Goal: Navigation & Orientation: Find specific page/section

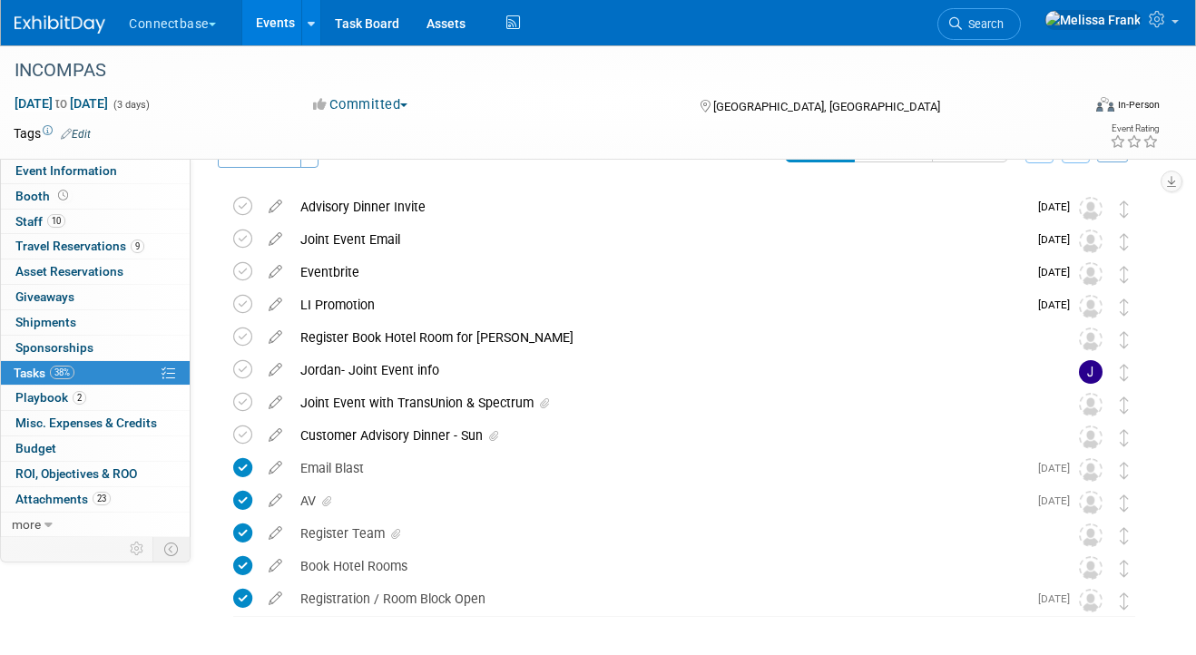
click at [288, 11] on link "Events" at bounding box center [275, 22] width 66 height 45
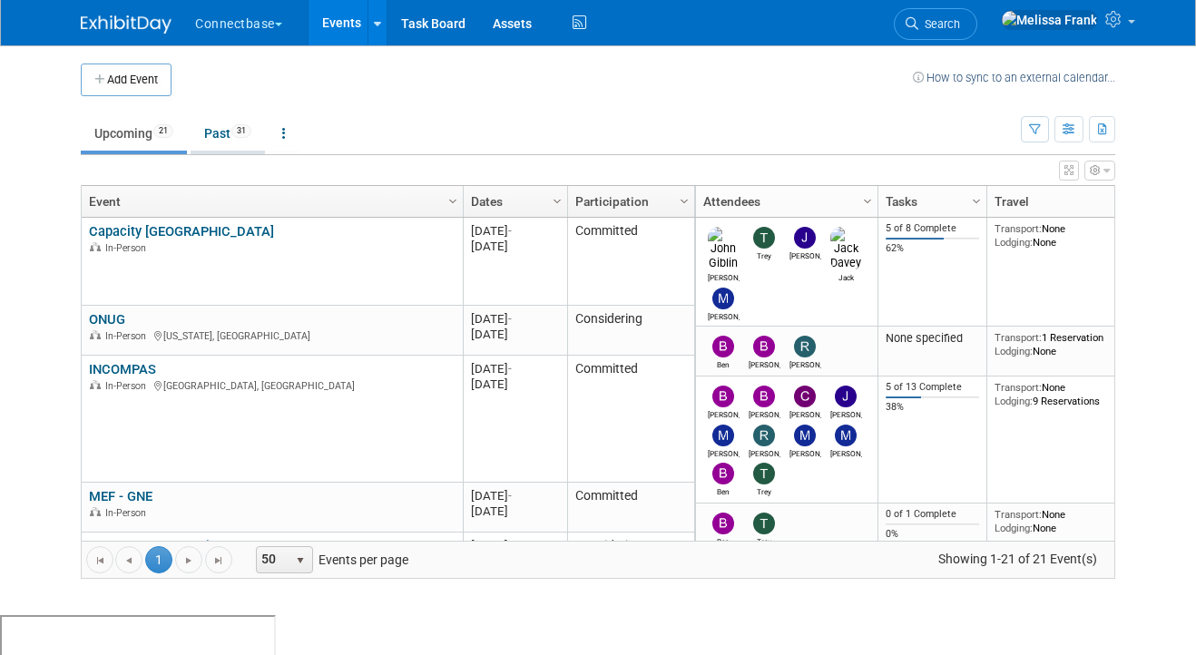
click at [225, 132] on link "Past 31" at bounding box center [228, 133] width 74 height 34
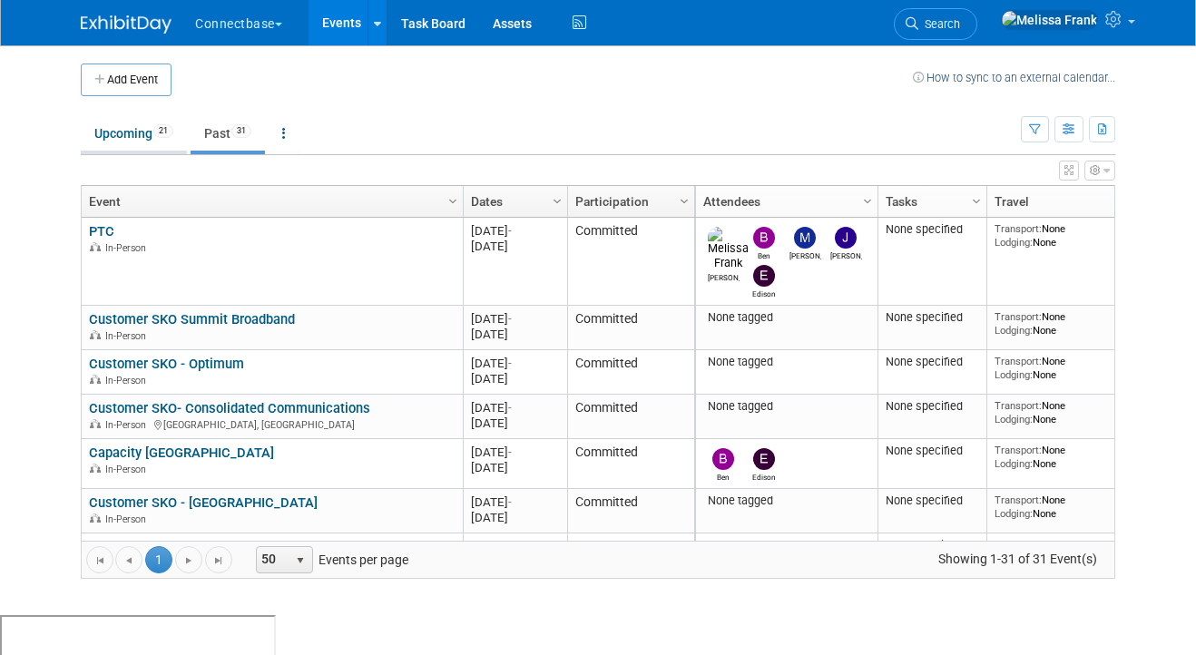
click at [132, 138] on link "Upcoming 21" at bounding box center [134, 133] width 106 height 34
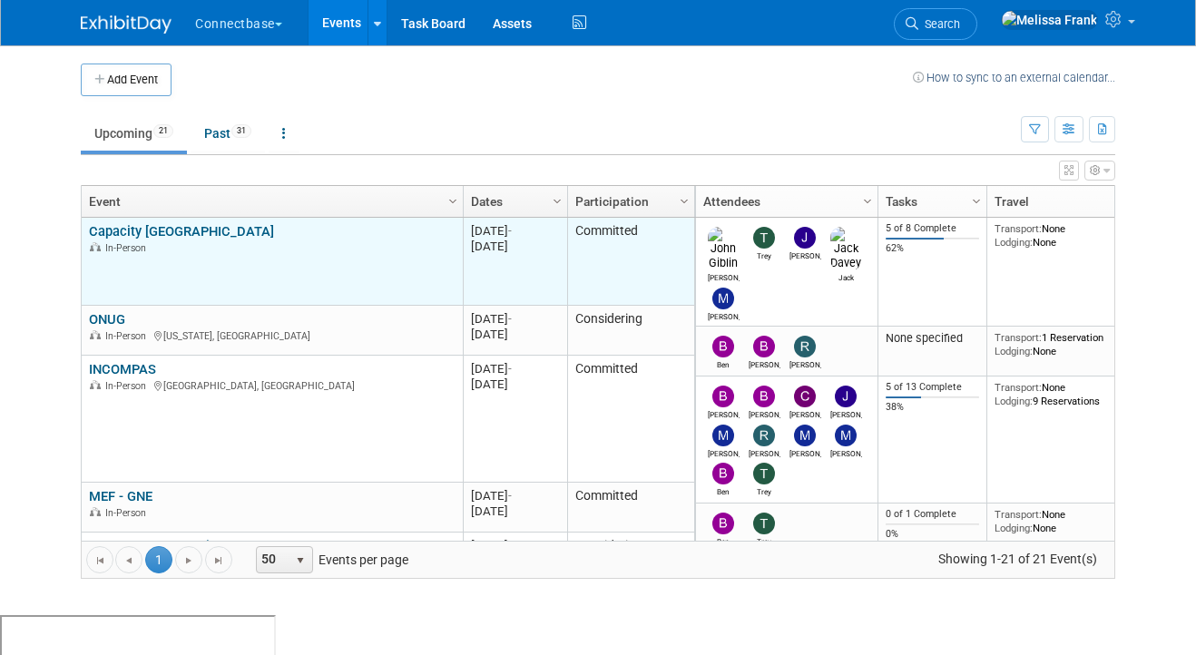
click at [156, 228] on link "Capacity [GEOGRAPHIC_DATA]" at bounding box center [181, 231] width 185 height 16
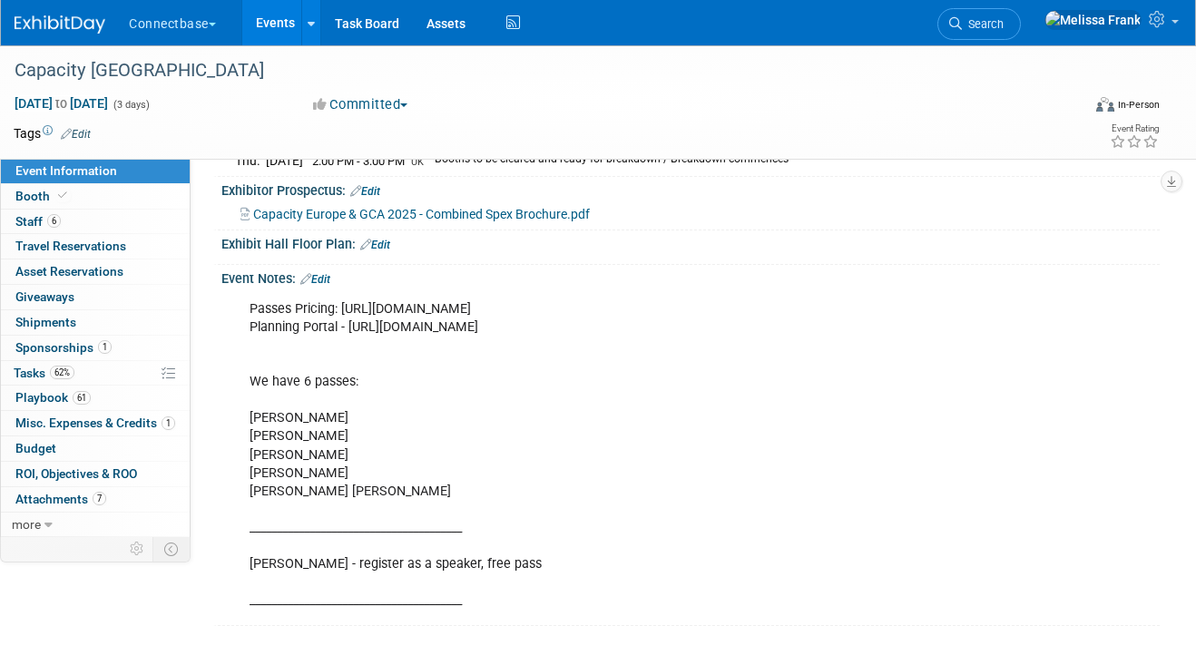
scroll to position [465, 0]
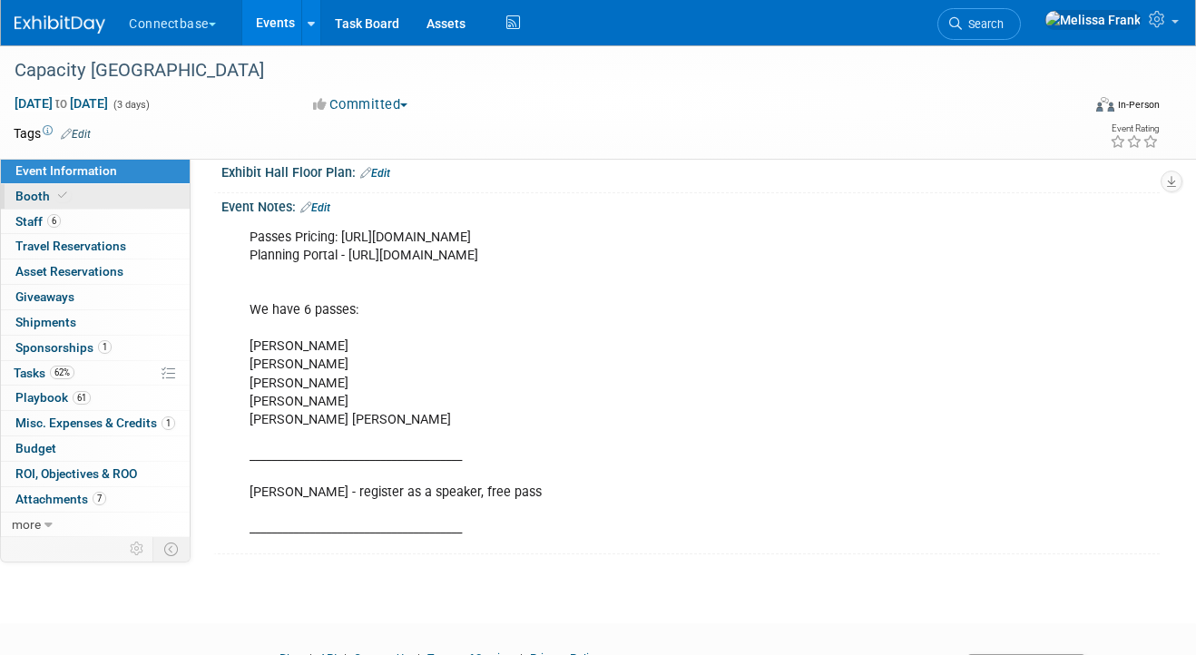
click at [71, 190] on link "Booth" at bounding box center [95, 196] width 189 height 24
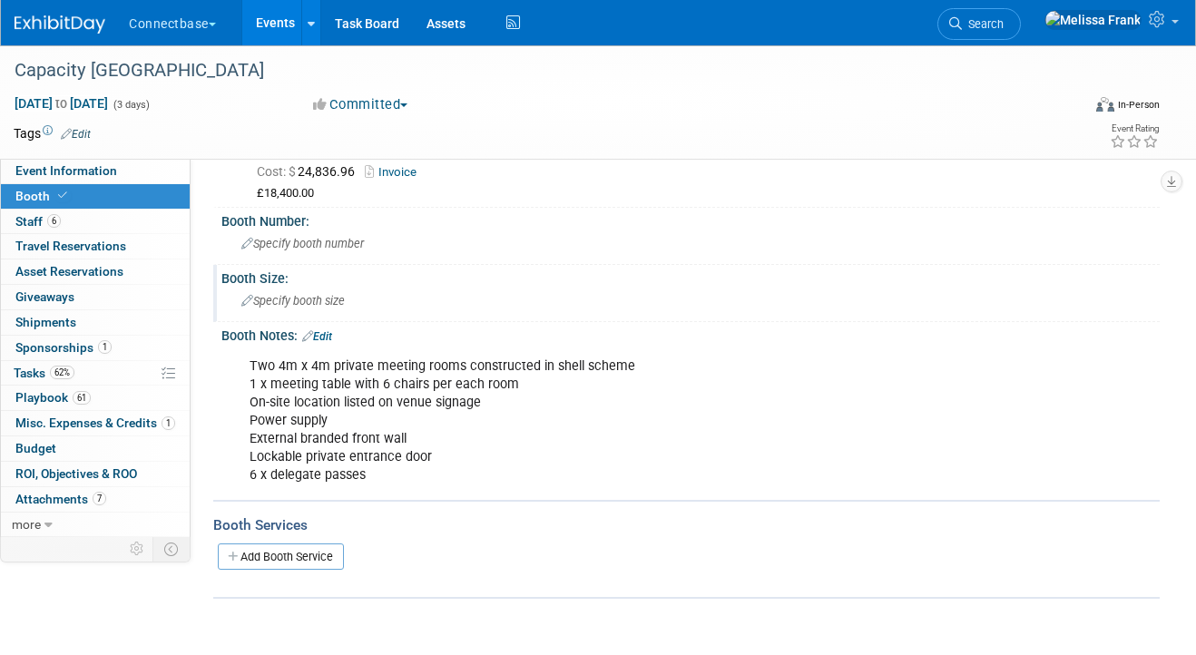
scroll to position [0, 0]
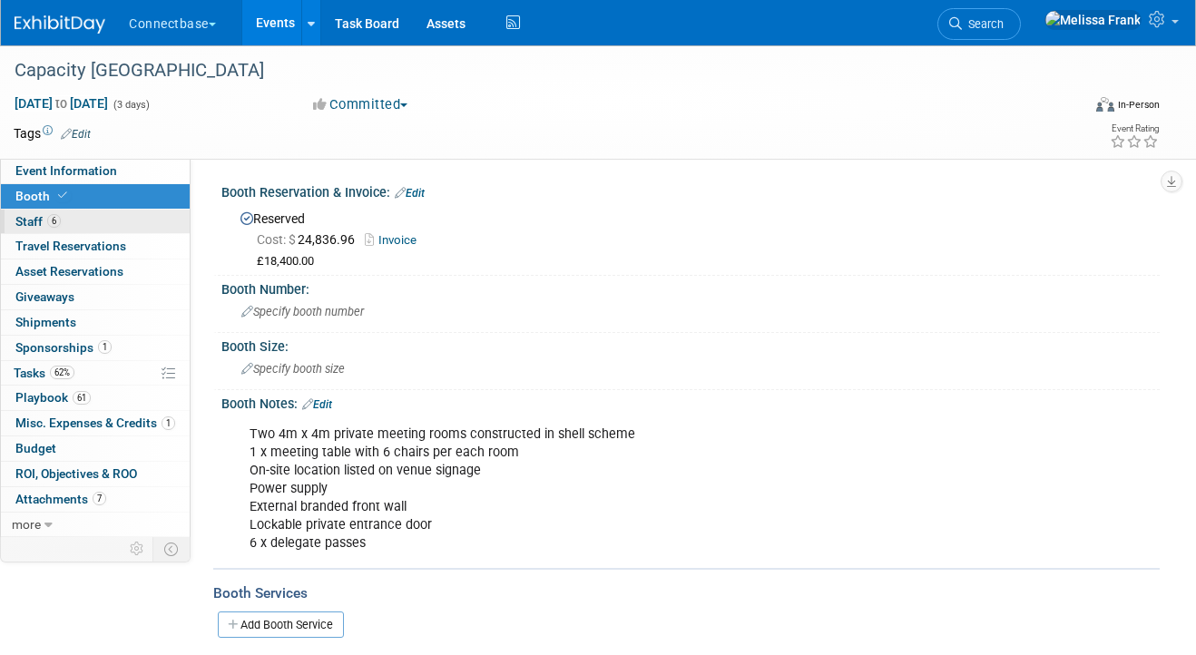
click at [95, 220] on link "6 Staff 6" at bounding box center [95, 222] width 189 height 24
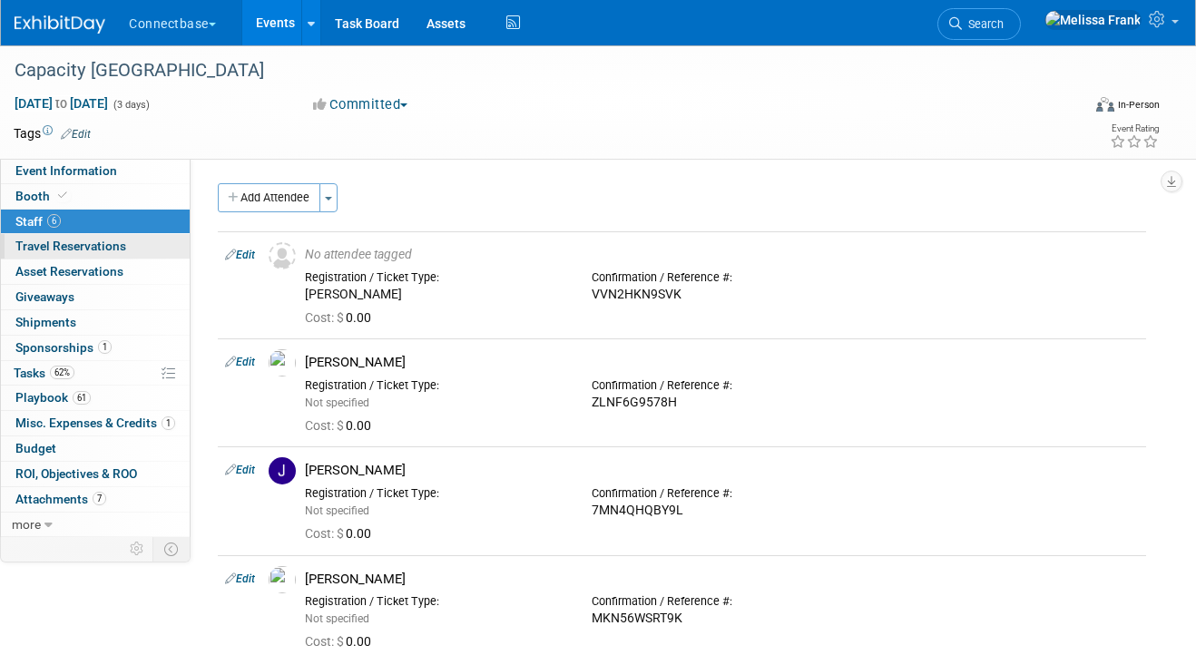
click at [103, 237] on link "0 Travel Reservations 0" at bounding box center [95, 246] width 189 height 24
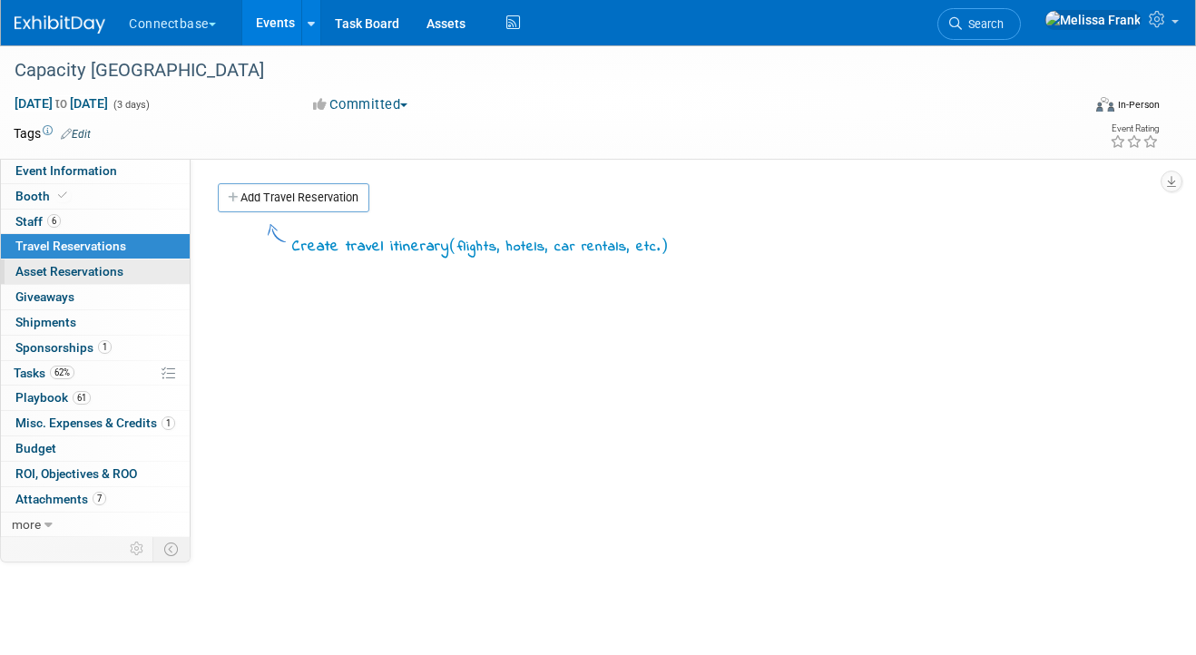
click at [108, 273] on span "Asset Reservations 0" at bounding box center [69, 271] width 108 height 15
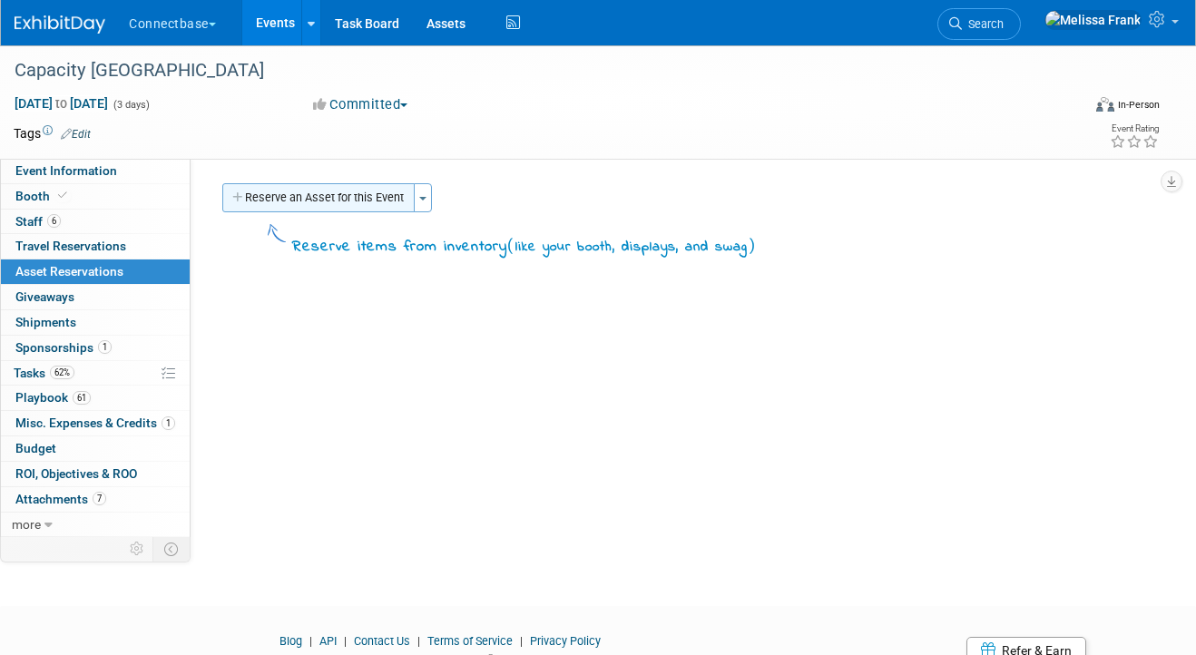
click at [357, 203] on button "Reserve an Asset for this Event" at bounding box center [318, 197] width 192 height 29
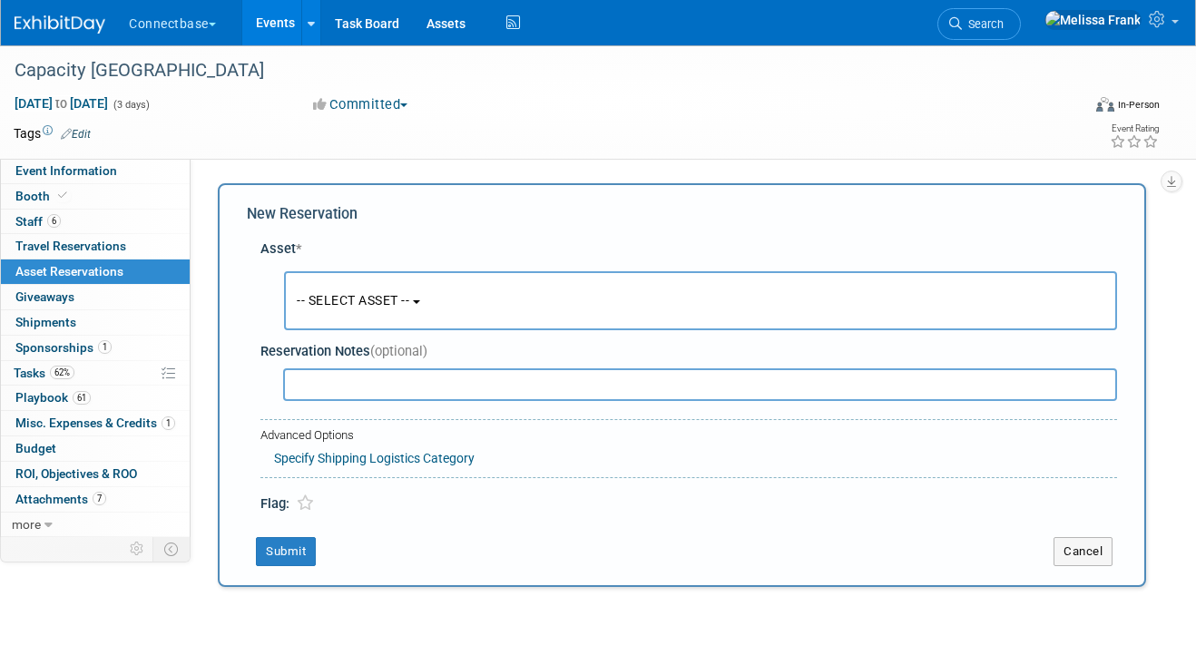
scroll to position [17, 0]
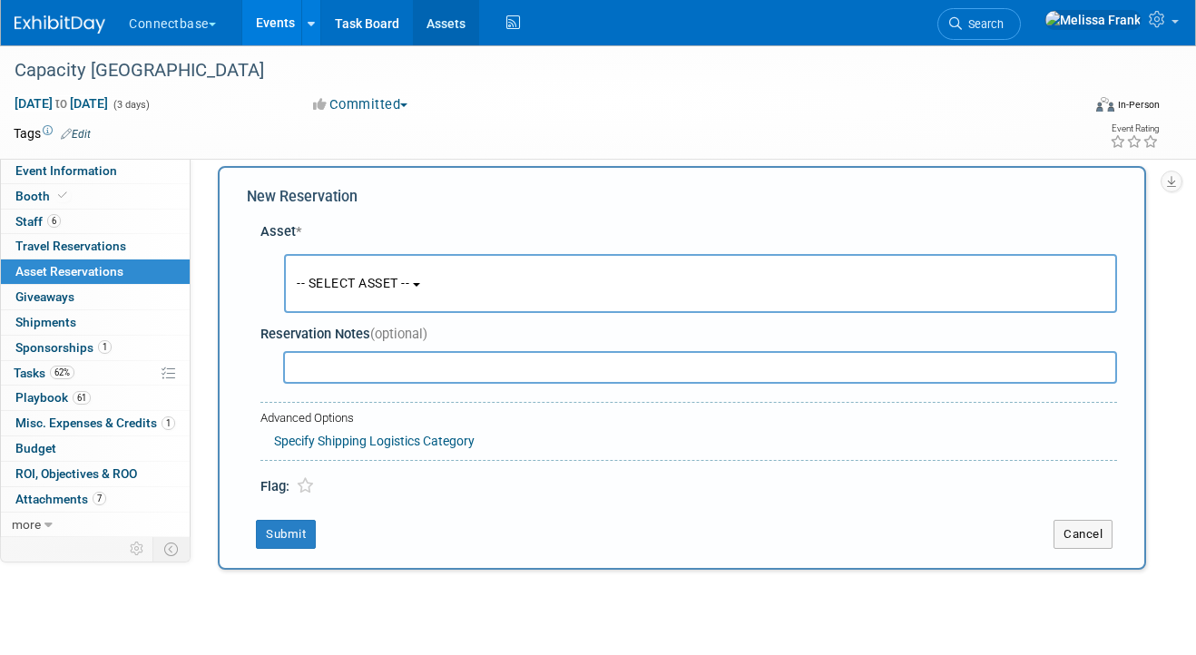
click at [456, 31] on link "Assets" at bounding box center [446, 22] width 66 height 45
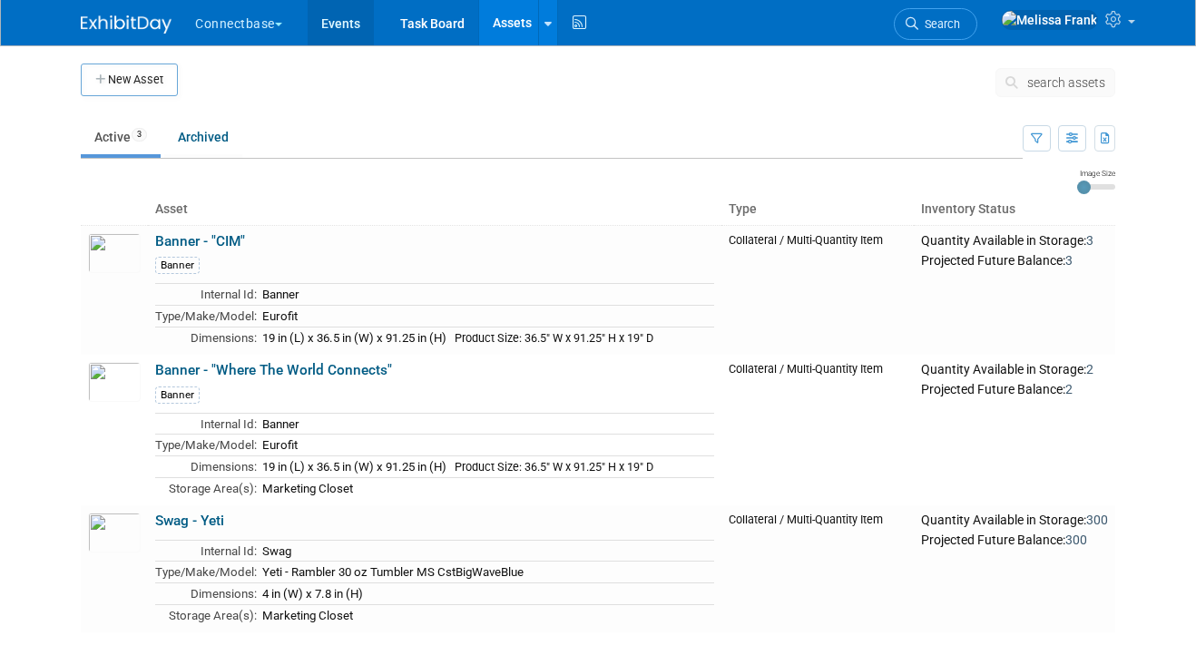
click at [338, 27] on link "Events" at bounding box center [341, 22] width 66 height 45
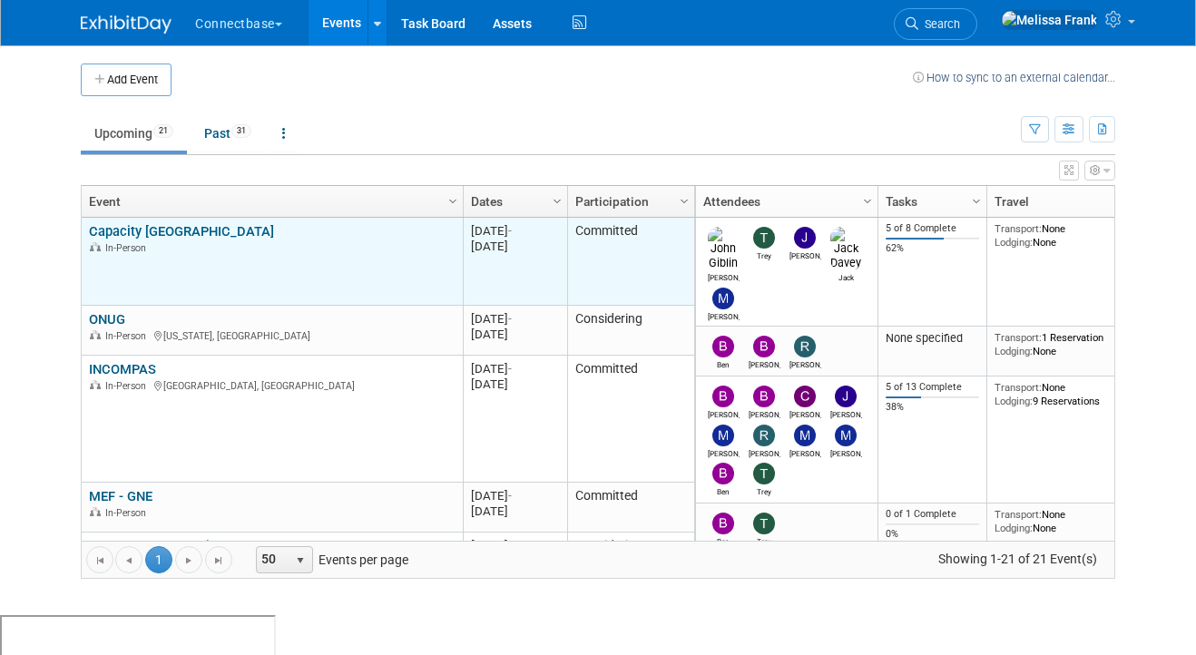
click at [114, 230] on link "Capacity [GEOGRAPHIC_DATA]" at bounding box center [181, 231] width 185 height 16
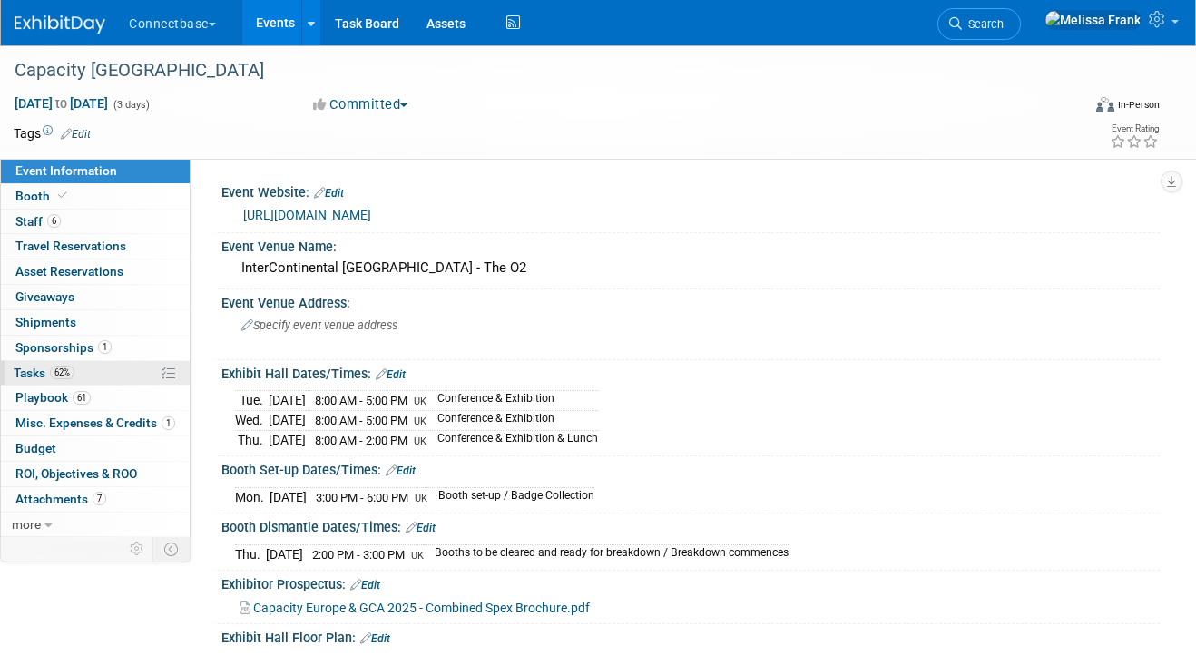
click at [60, 369] on span "62%" at bounding box center [62, 373] width 24 height 14
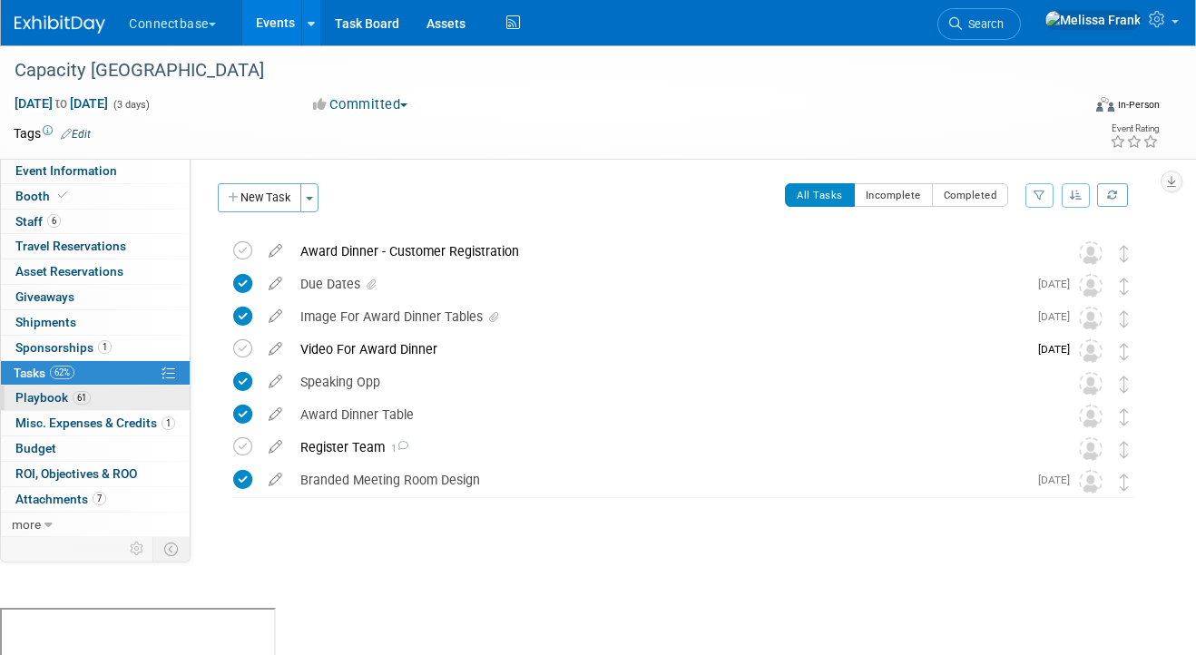
click at [69, 394] on span "Playbook 61" at bounding box center [52, 397] width 75 height 15
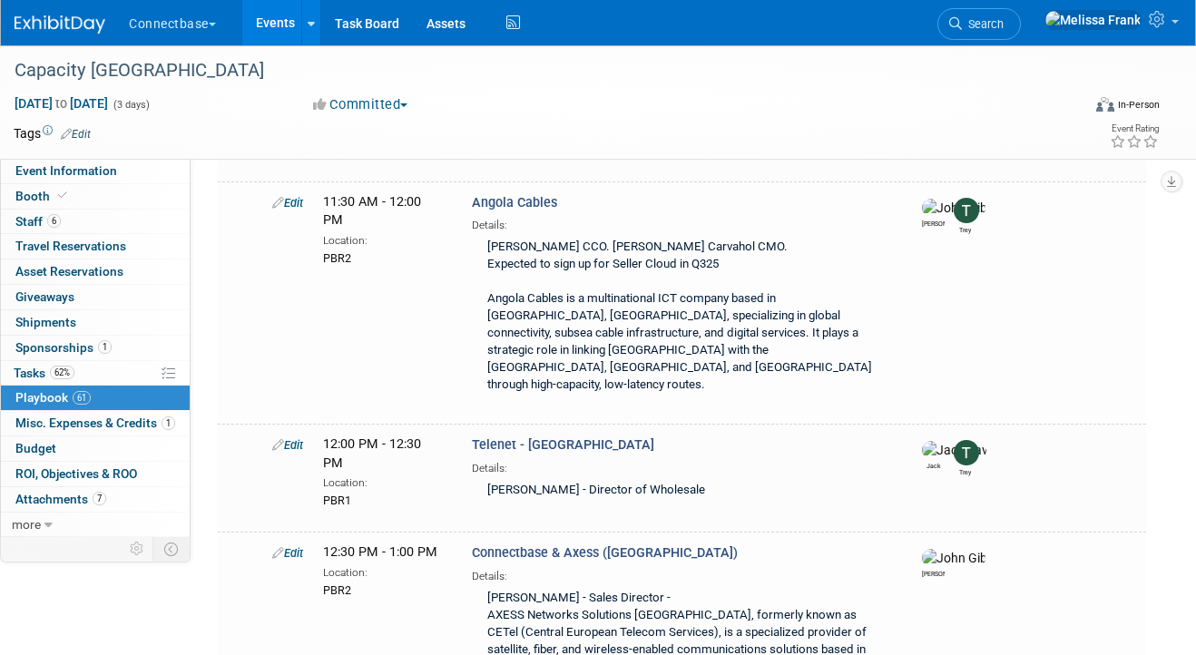
scroll to position [2099, 0]
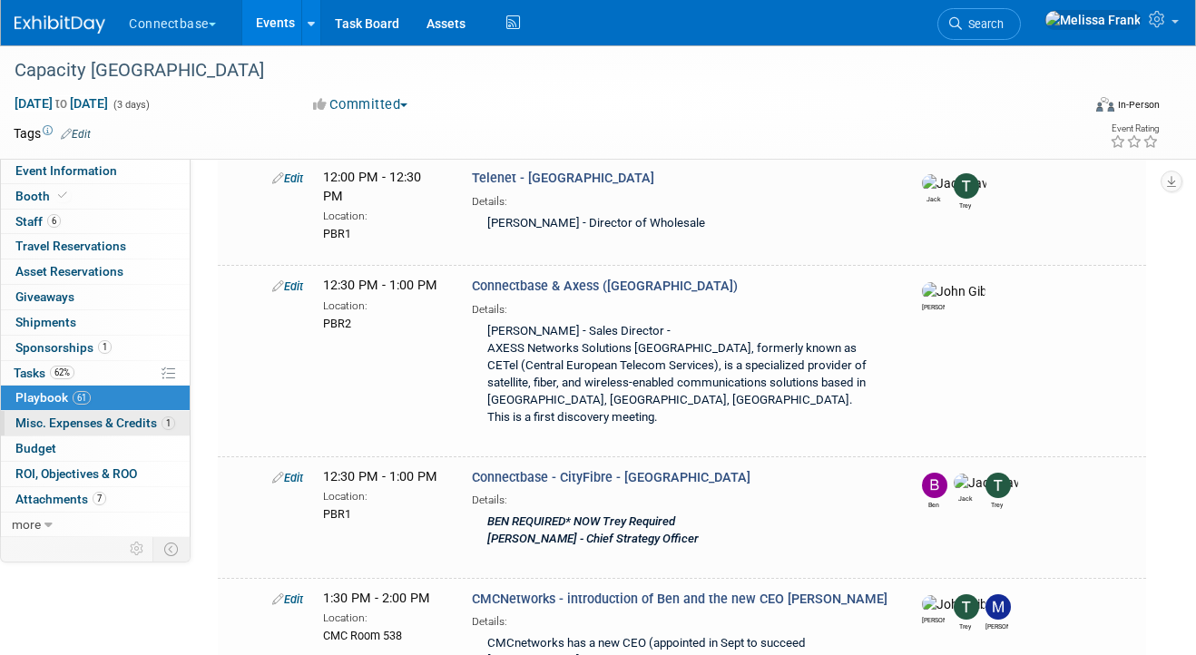
click at [122, 424] on span "Misc. Expenses & Credits 1" at bounding box center [95, 422] width 160 height 15
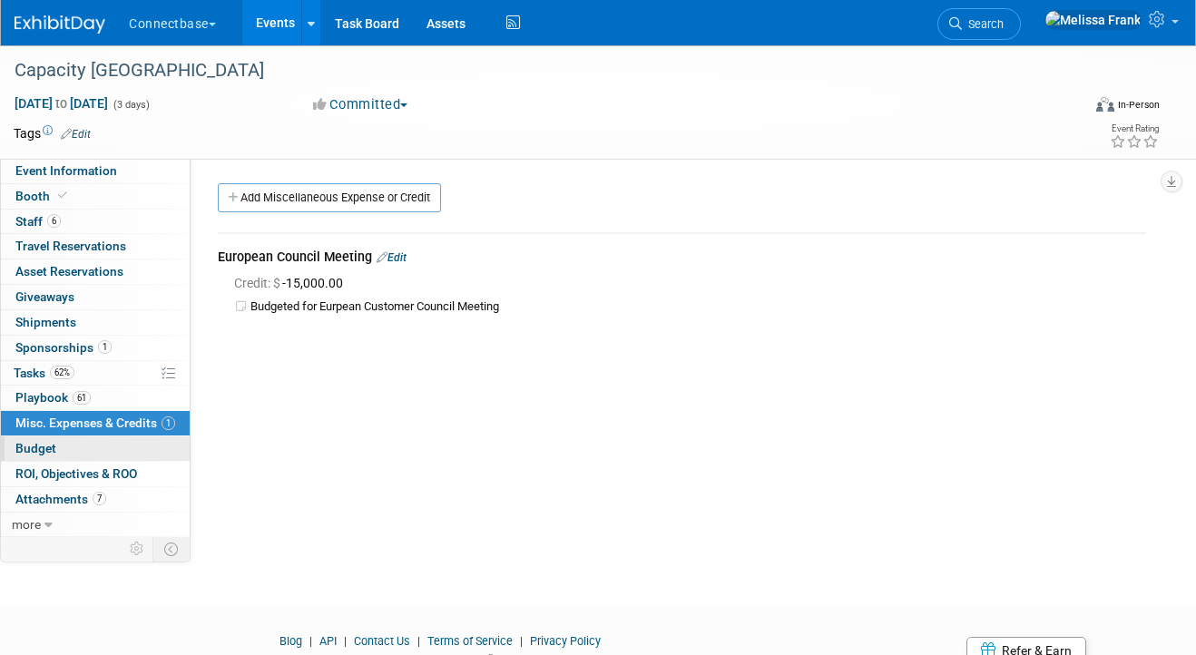
click at [81, 446] on link "Budget" at bounding box center [95, 448] width 189 height 24
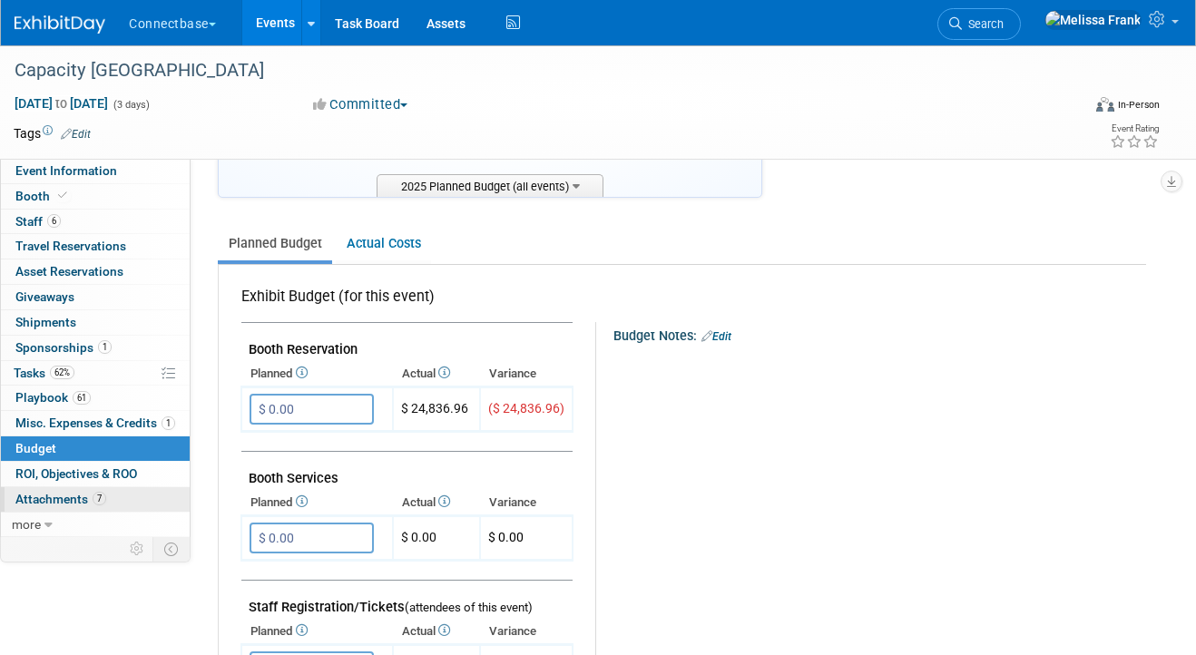
scroll to position [248, 0]
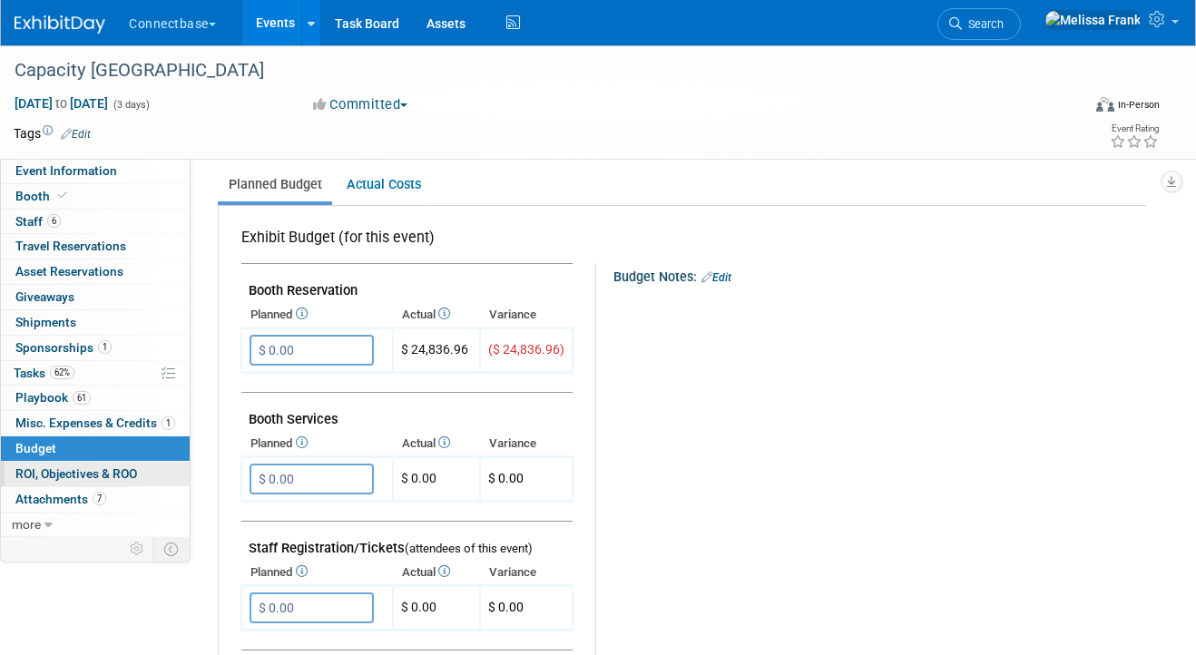
click at [102, 474] on span "ROI, Objectives & ROO 0" at bounding box center [76, 473] width 122 height 15
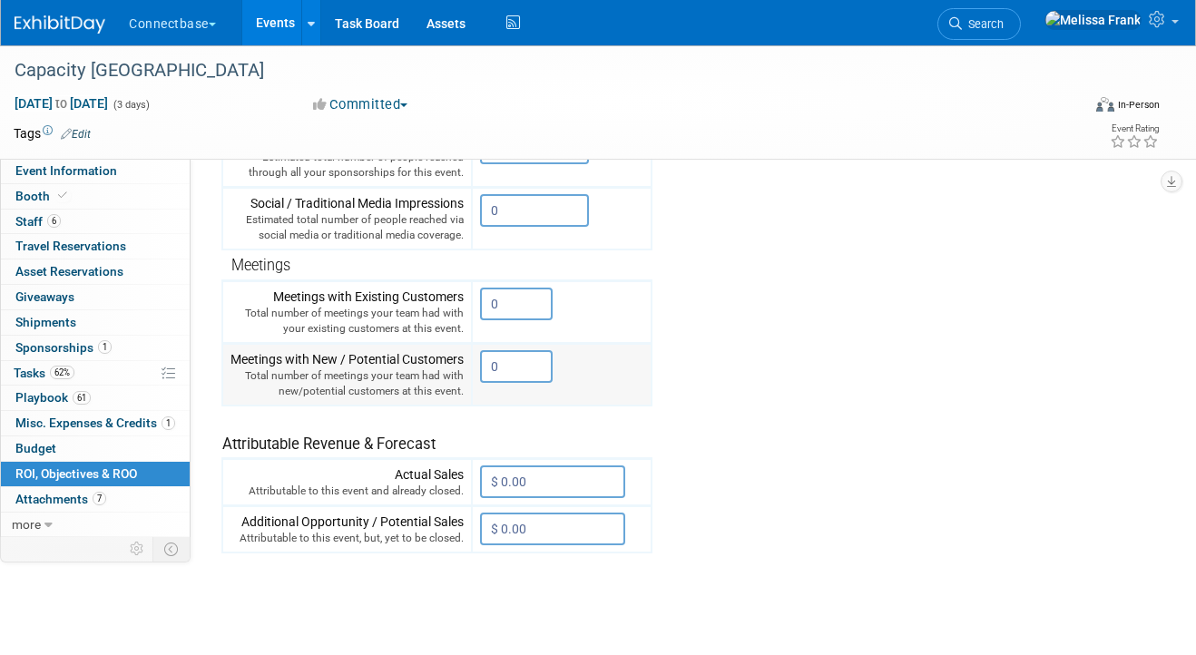
scroll to position [487, 0]
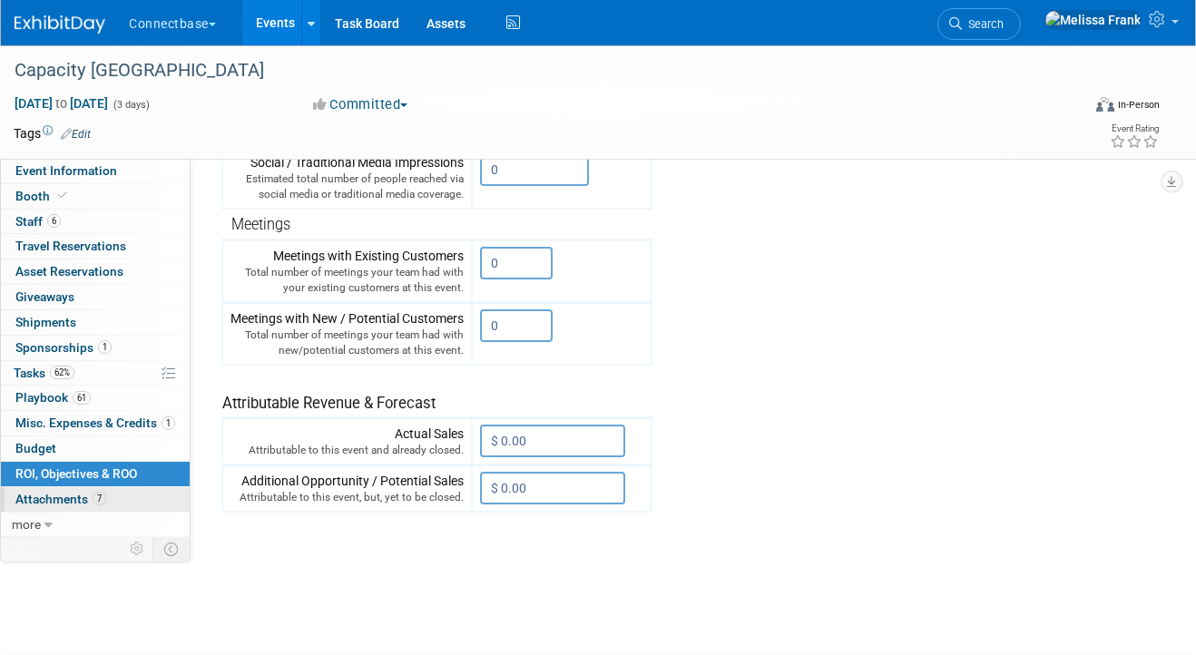
click at [89, 498] on span "Attachments 7" at bounding box center [60, 499] width 91 height 15
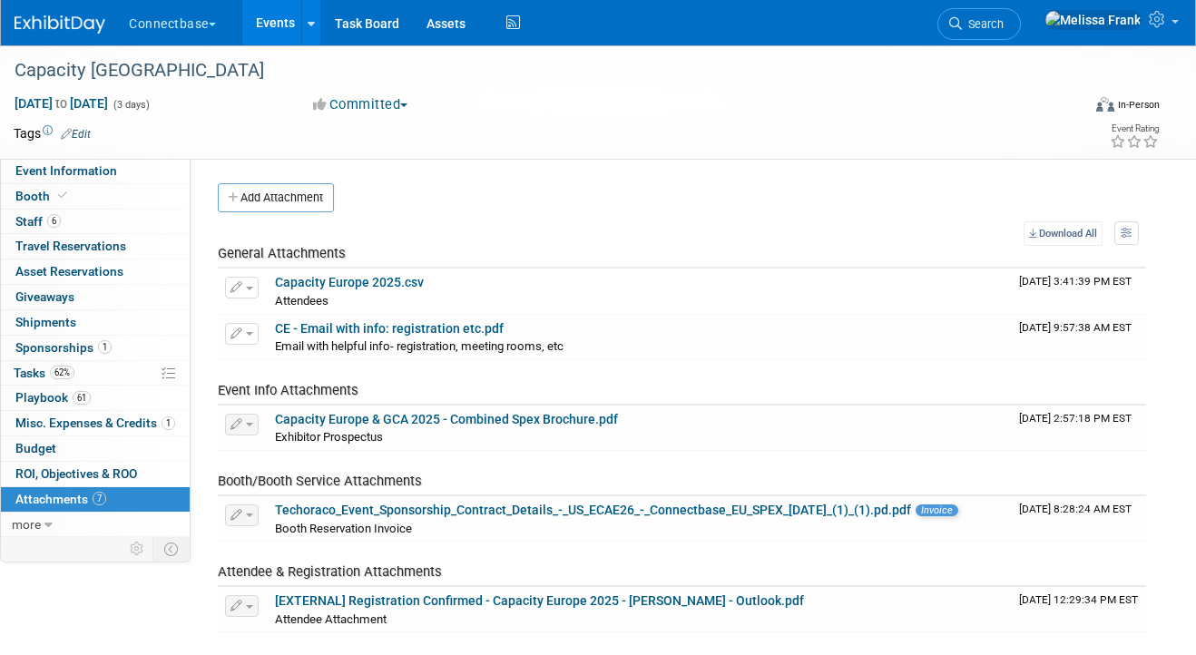
scroll to position [328, 0]
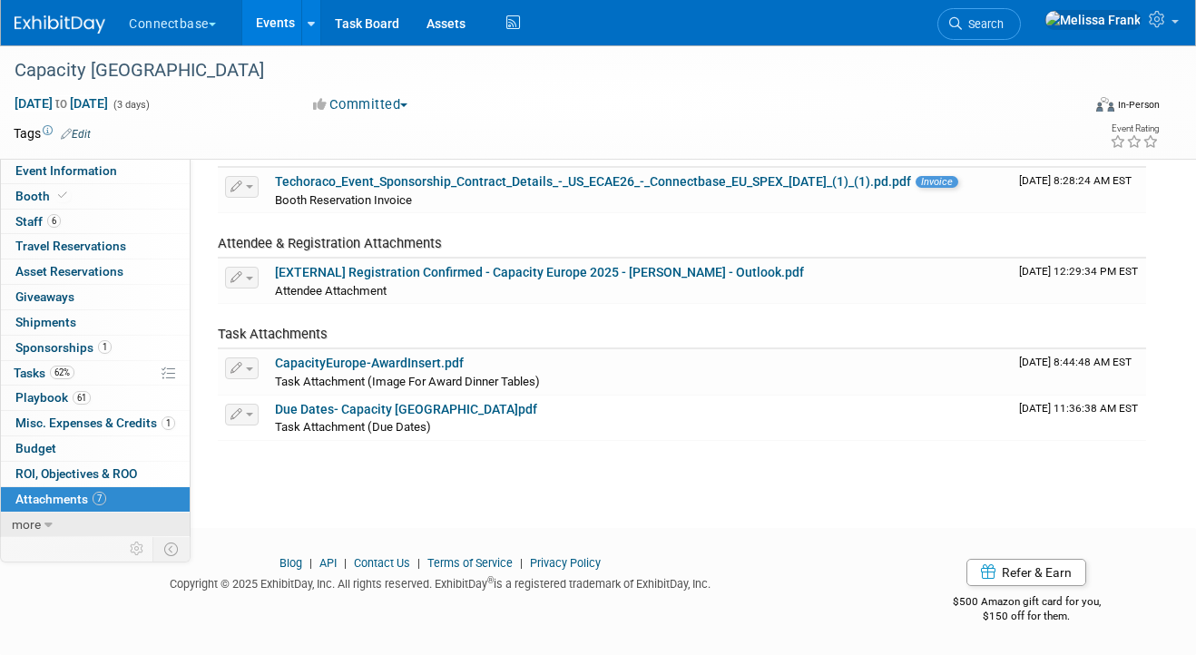
click at [52, 518] on link "more" at bounding box center [95, 525] width 189 height 24
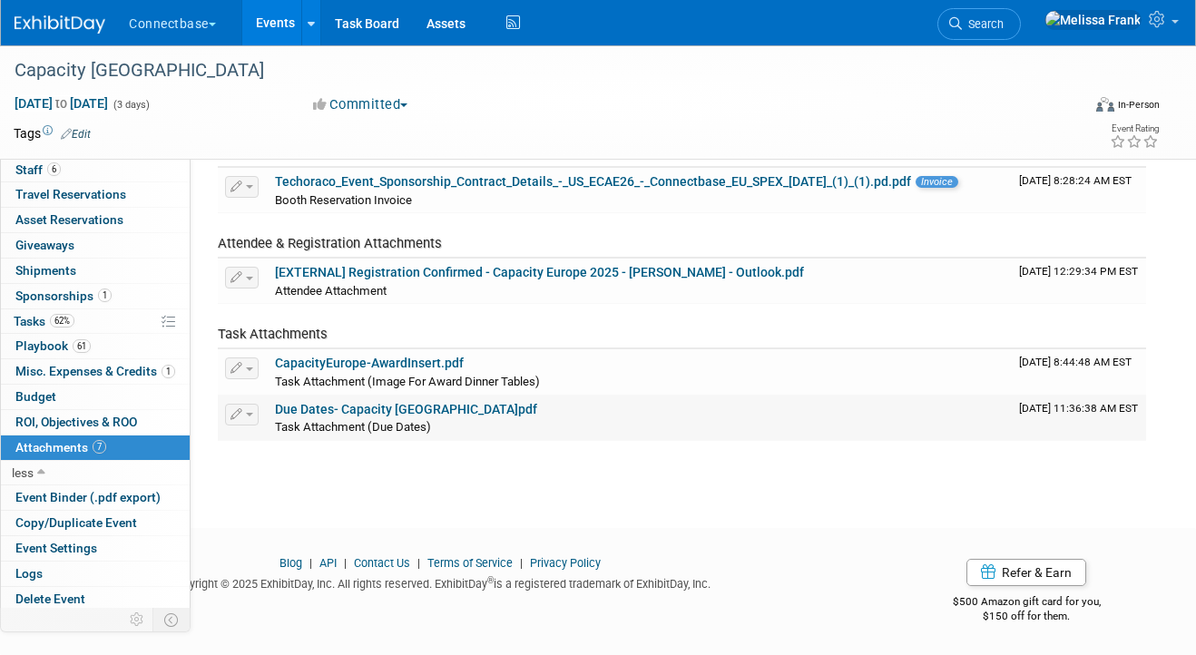
scroll to position [55, 0]
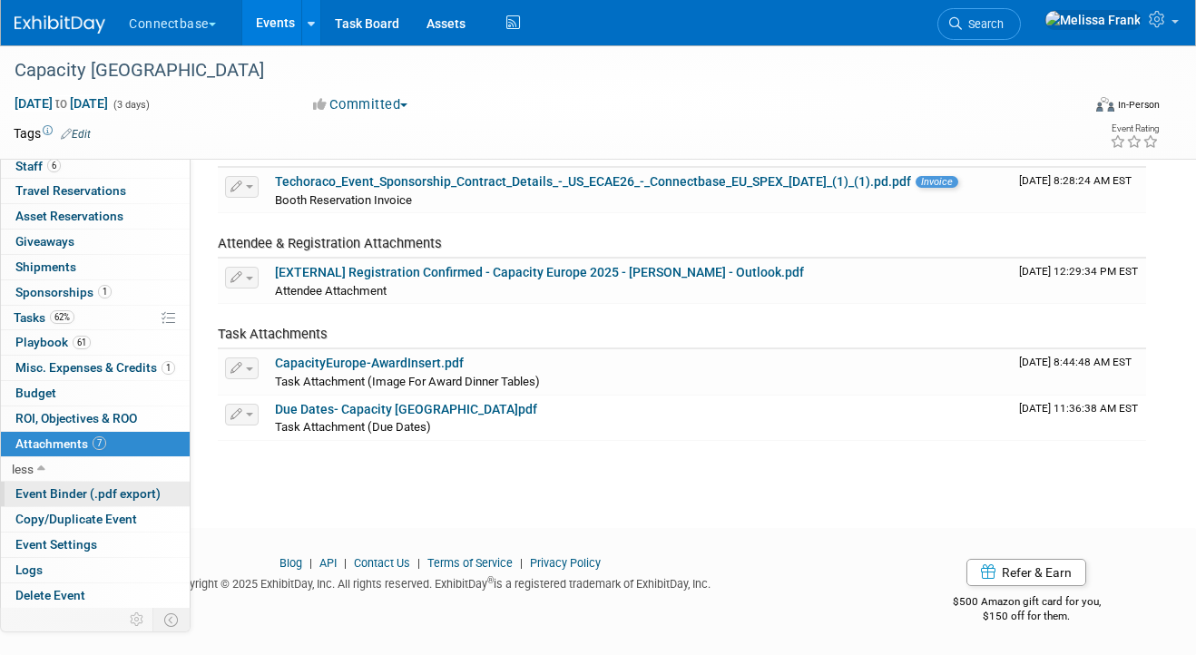
click at [44, 495] on span "Event Binder (.pdf export)" at bounding box center [87, 493] width 145 height 15
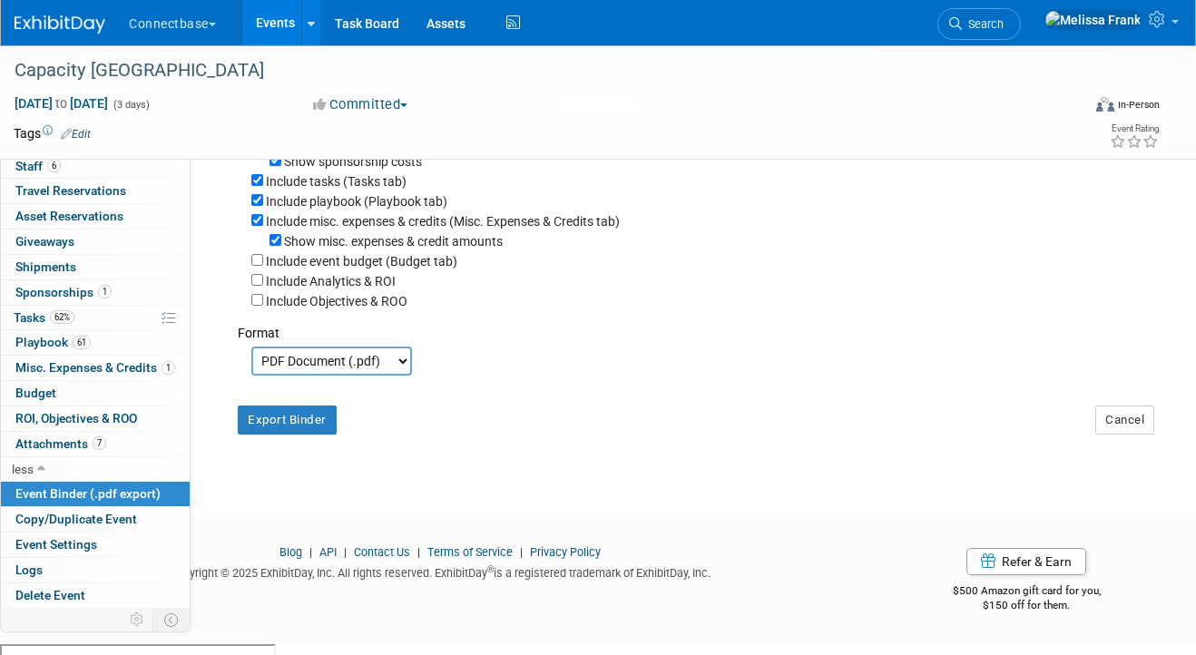
scroll to position [0, 0]
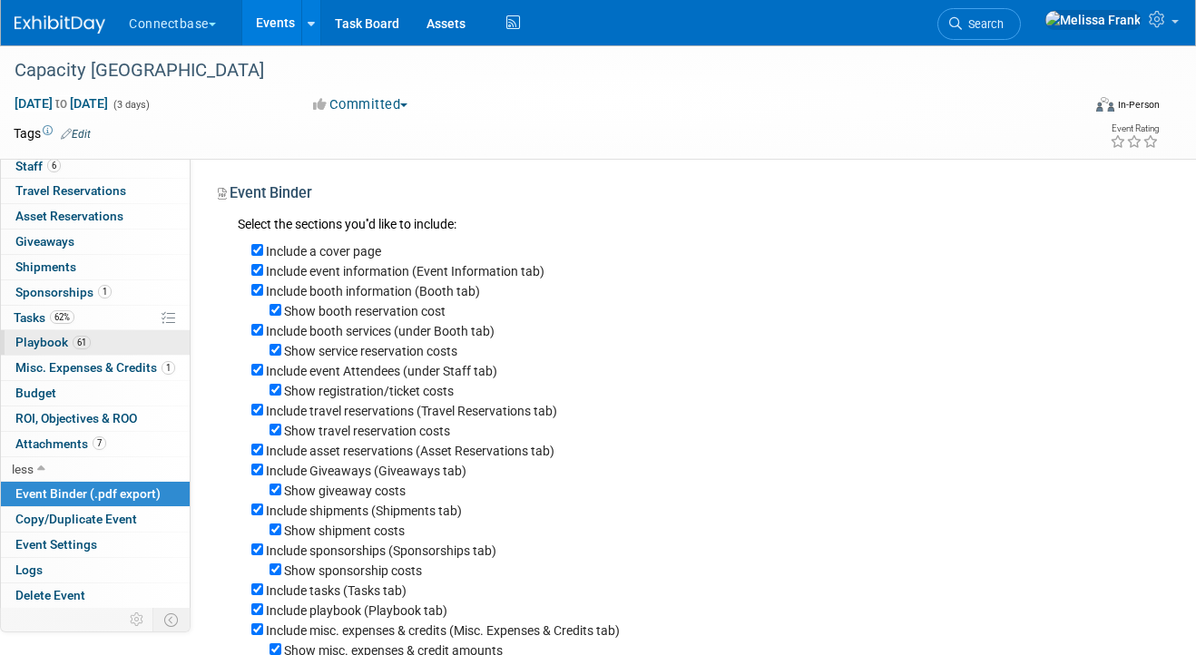
click at [51, 339] on span "Playbook 61" at bounding box center [52, 342] width 75 height 15
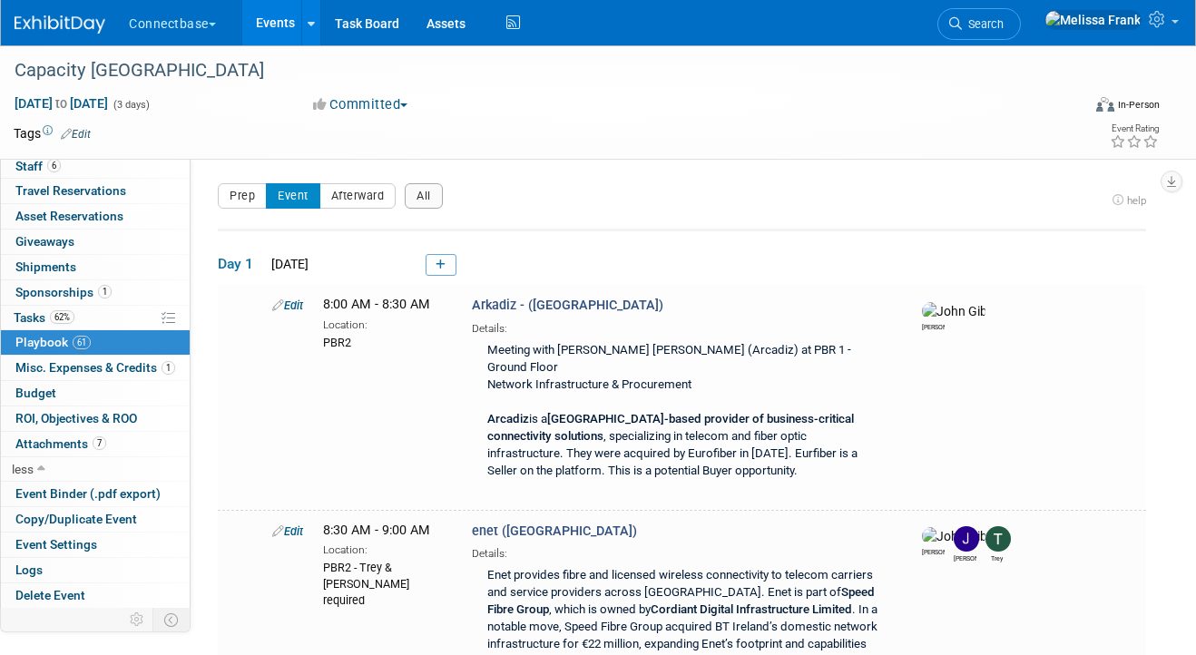
scroll to position [33, 0]
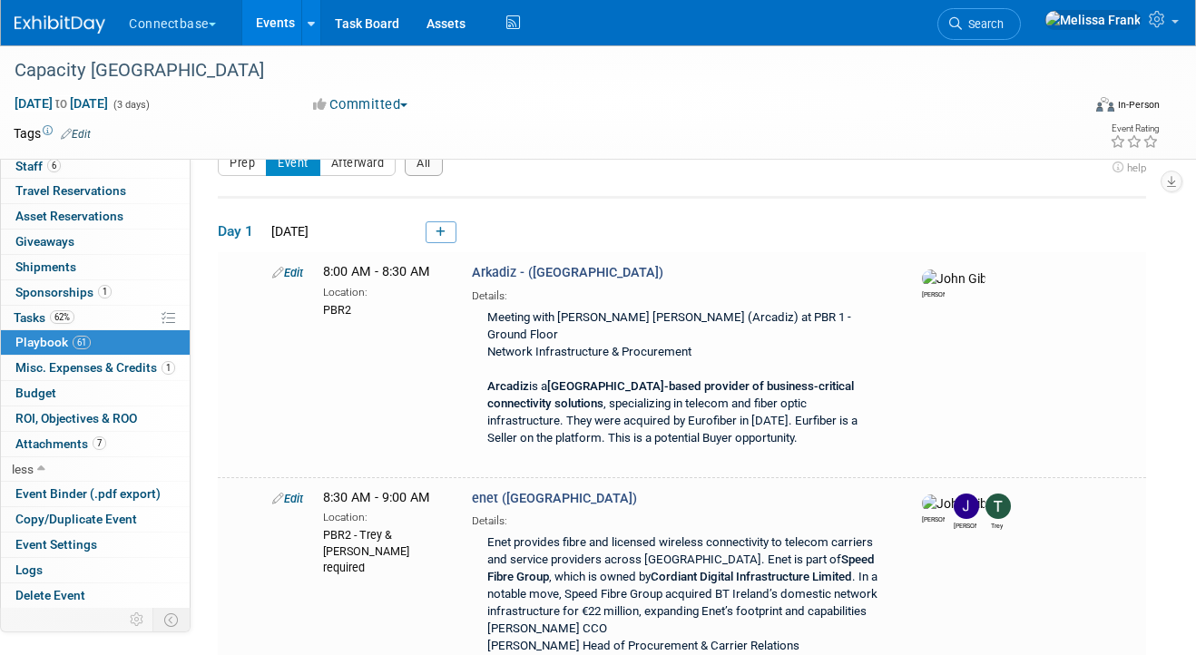
click at [273, 24] on link "Events" at bounding box center [275, 22] width 66 height 45
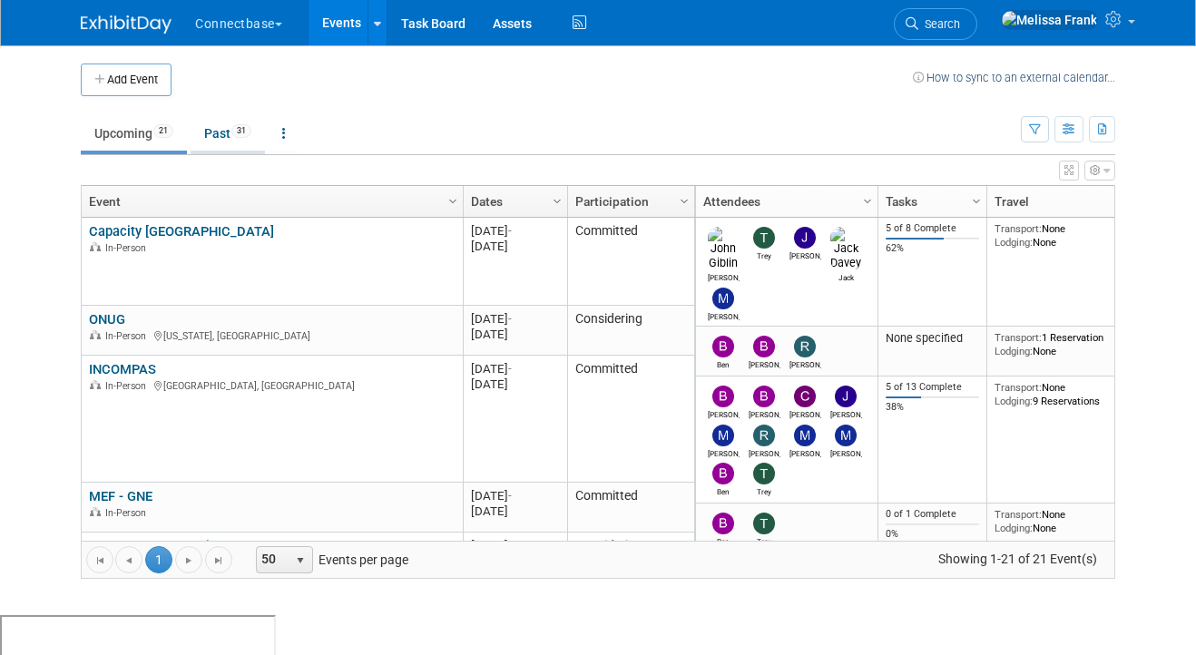
click at [246, 131] on span "31" at bounding box center [241, 131] width 20 height 14
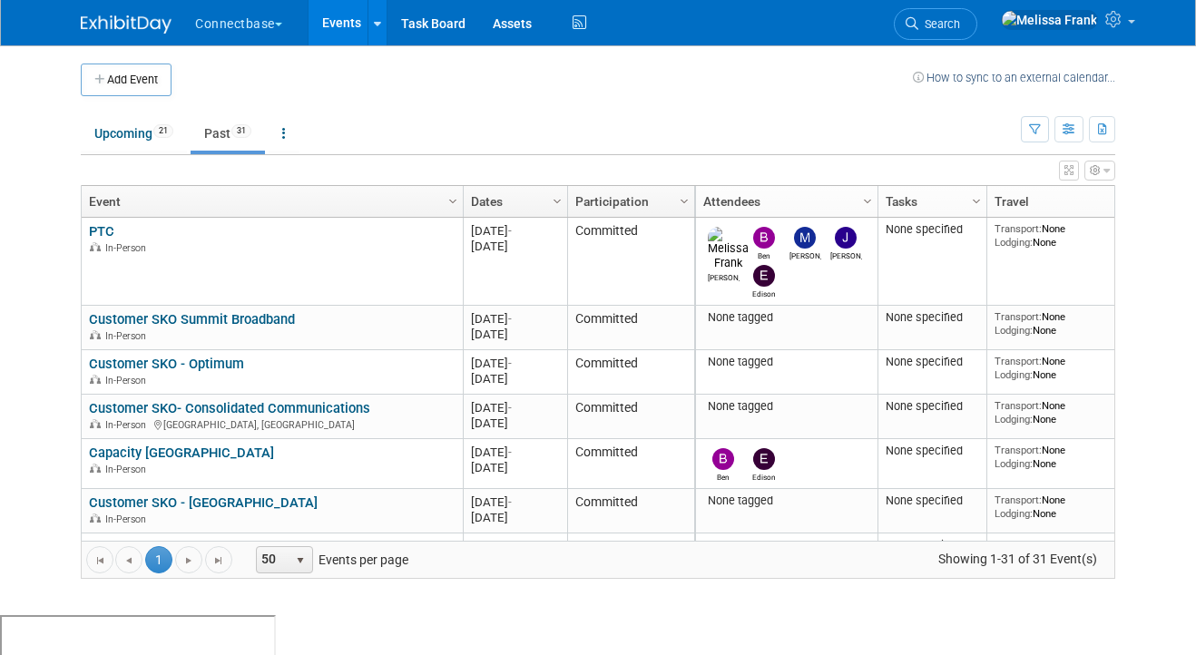
click at [648, 198] on link "Participation" at bounding box center [628, 201] width 107 height 31
click at [465, 212] on th "Column Settings Dates" at bounding box center [515, 202] width 104 height 32
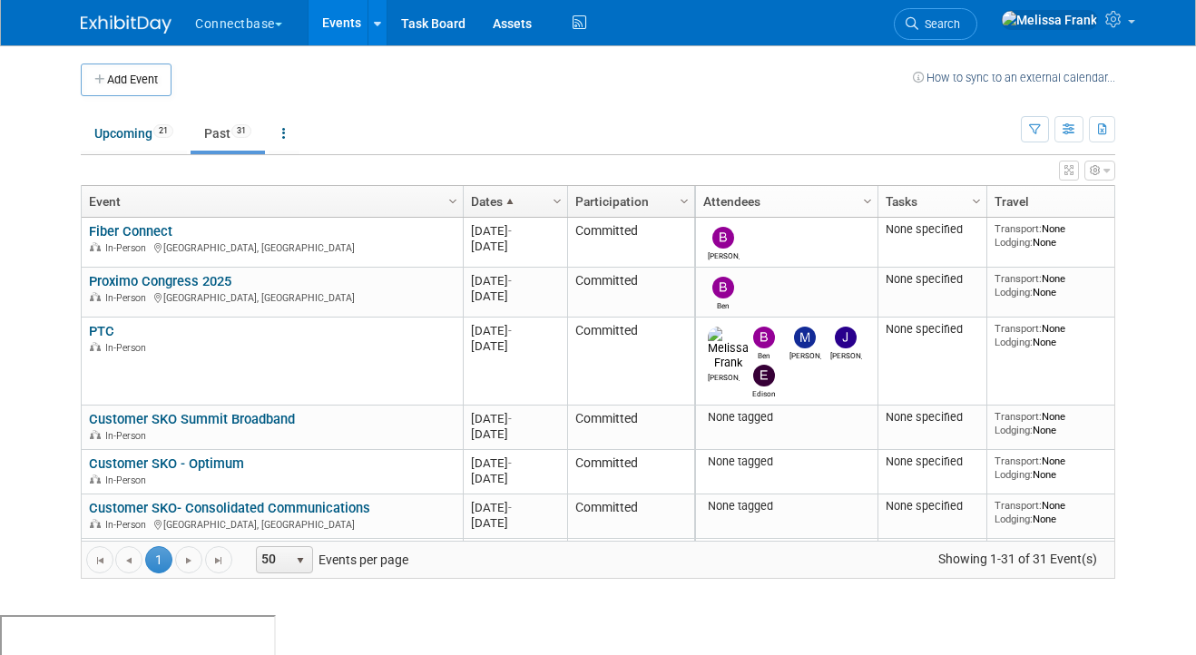
click at [519, 202] on link "Dates" at bounding box center [513, 201] width 84 height 31
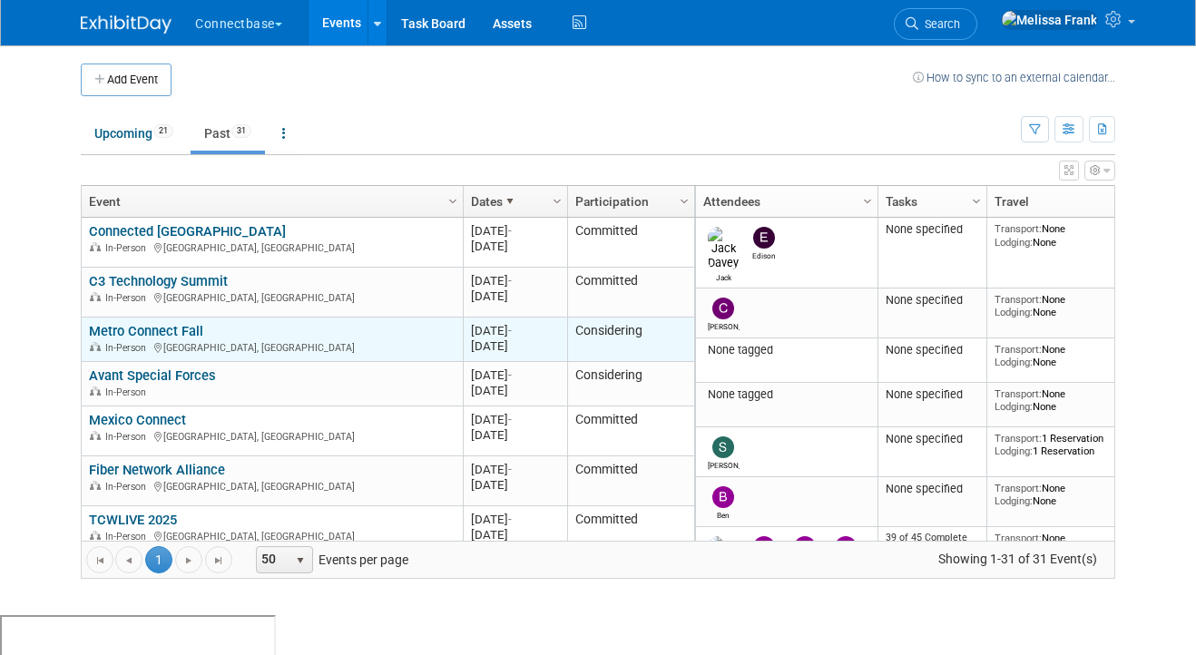
scroll to position [992, 0]
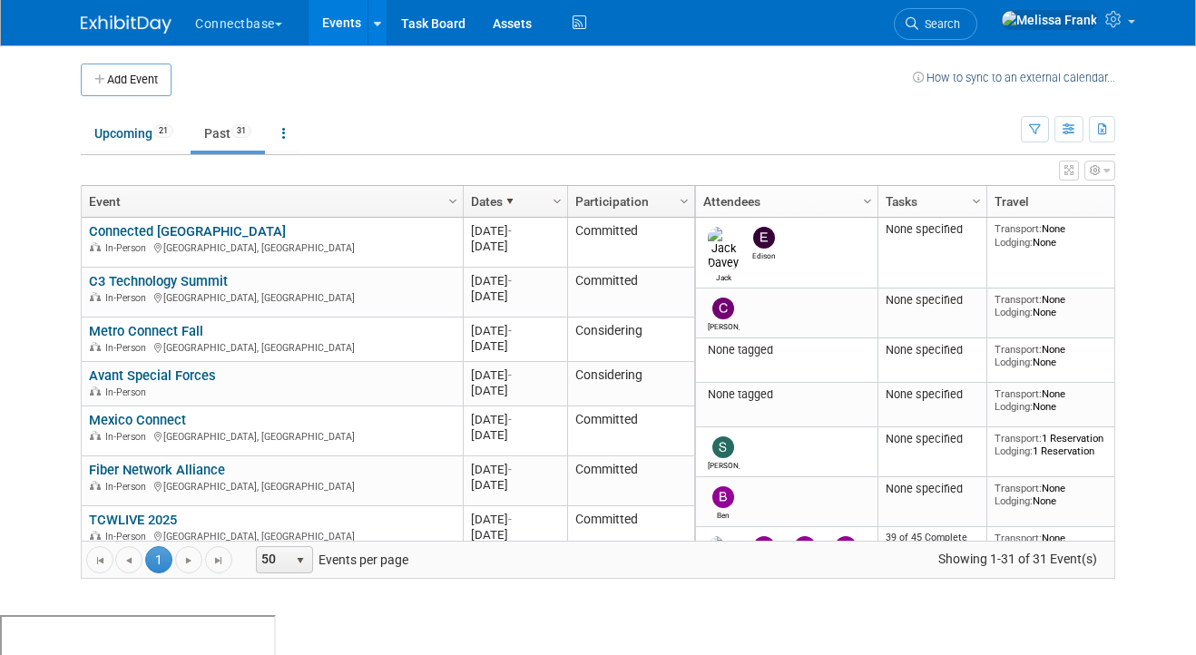
click at [504, 196] on span at bounding box center [510, 201] width 15 height 15
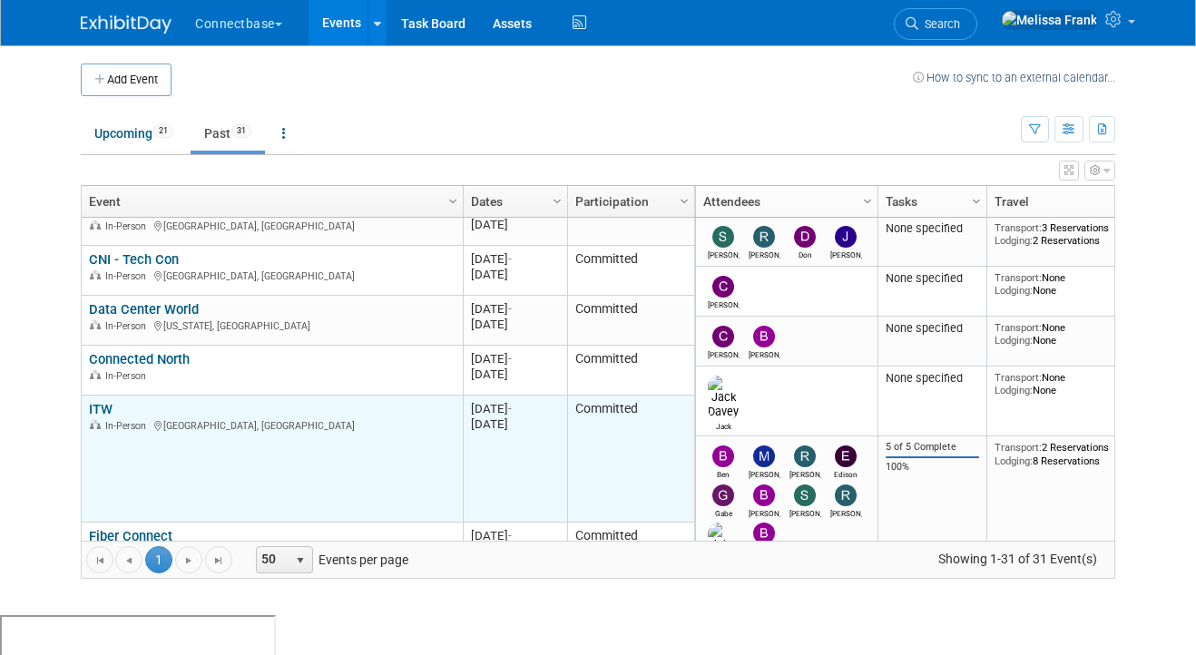
click at [102, 408] on link "ITW" at bounding box center [101, 409] width 24 height 16
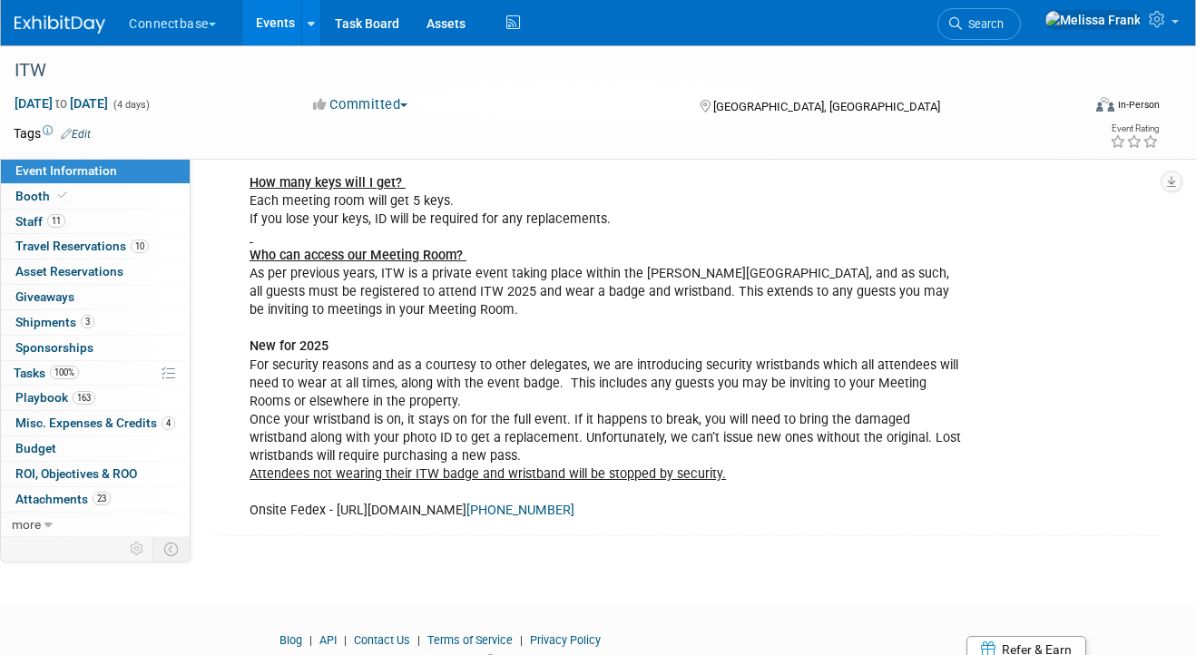
scroll to position [1100, 0]
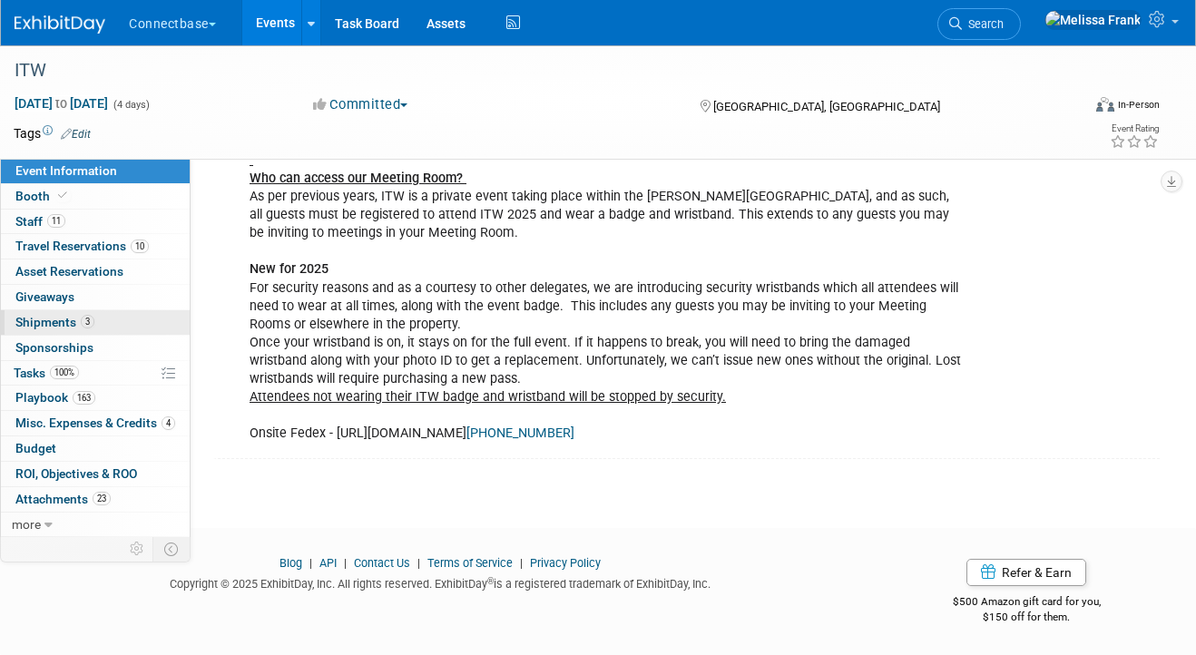
click at [63, 324] on span "Shipments 3" at bounding box center [54, 322] width 79 height 15
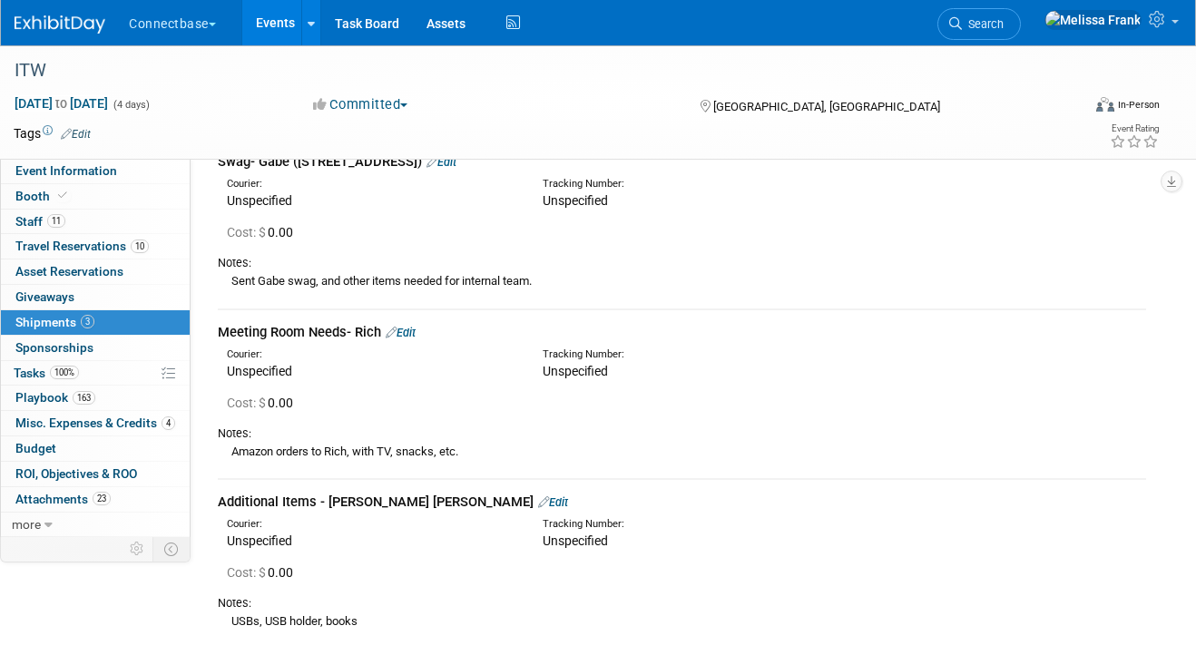
scroll to position [62, 0]
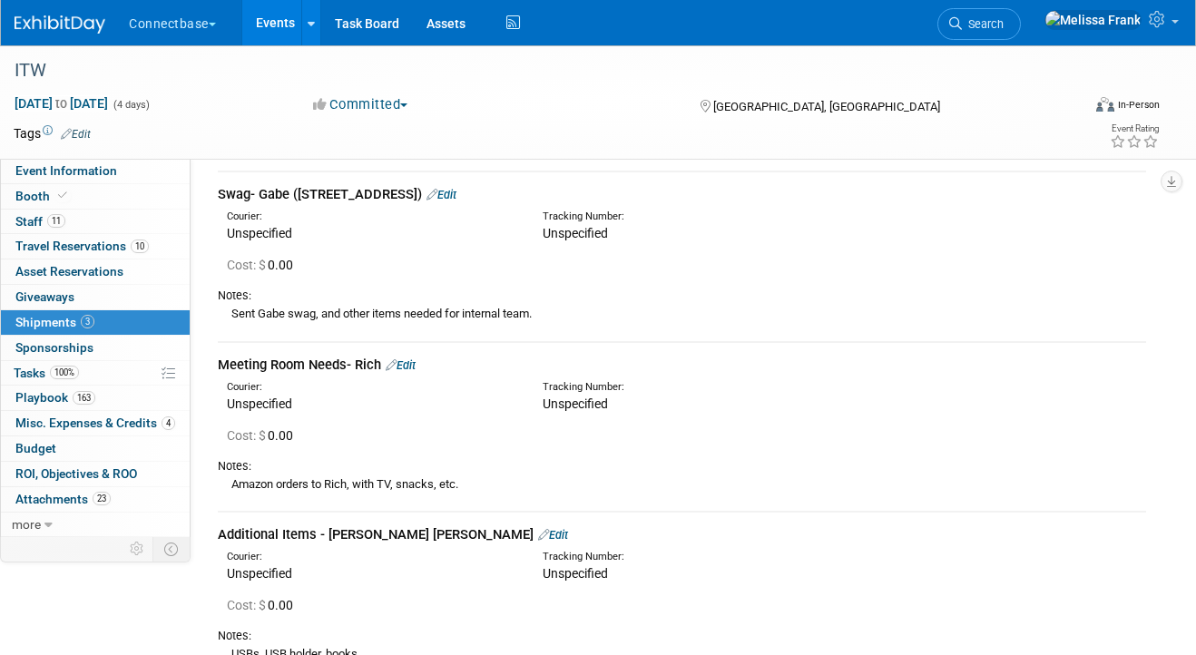
click at [279, 20] on link "Events" at bounding box center [275, 22] width 66 height 45
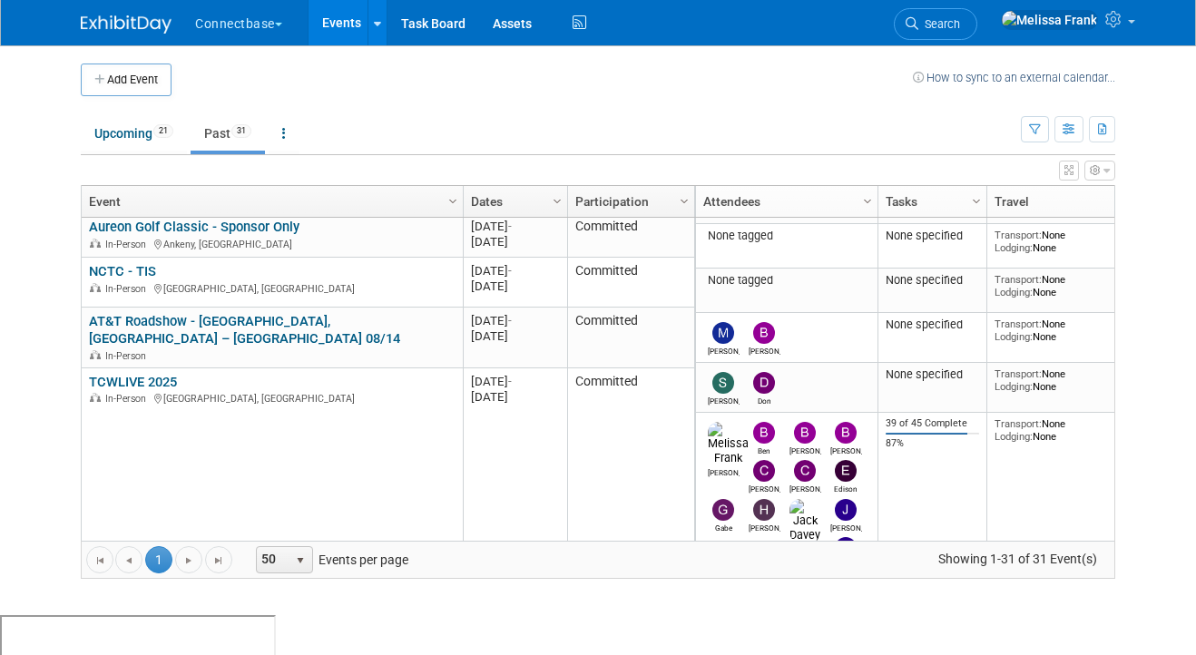
scroll to position [1227, 0]
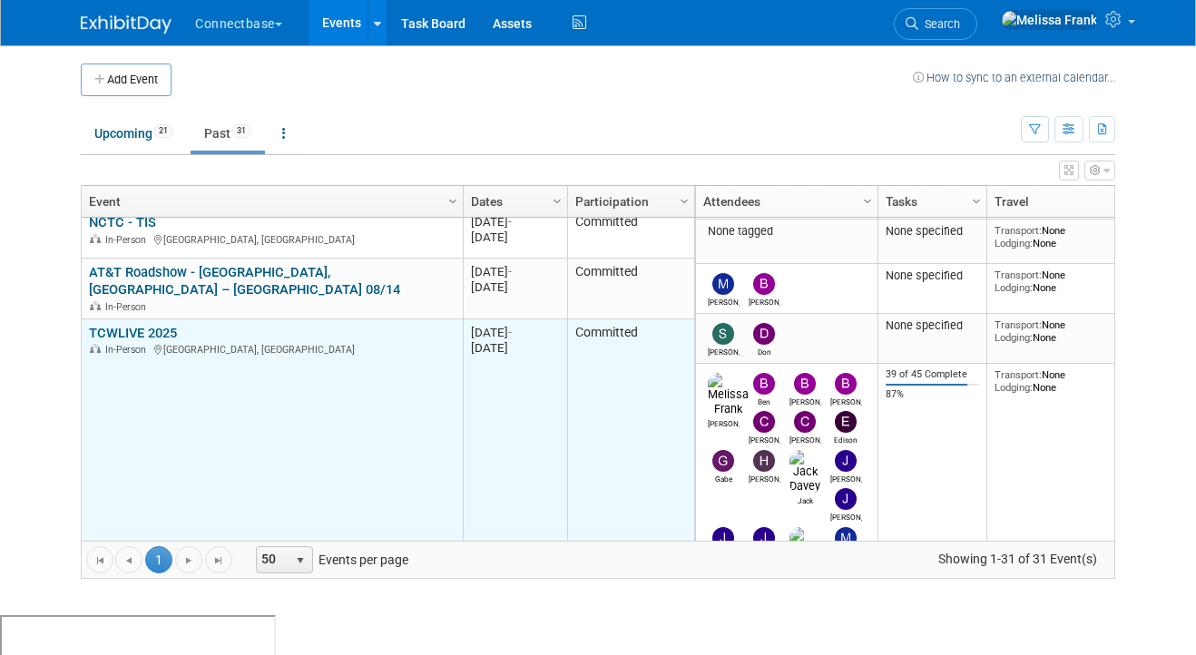
click at [165, 325] on link "TCWLIVE 2025" at bounding box center [133, 333] width 88 height 16
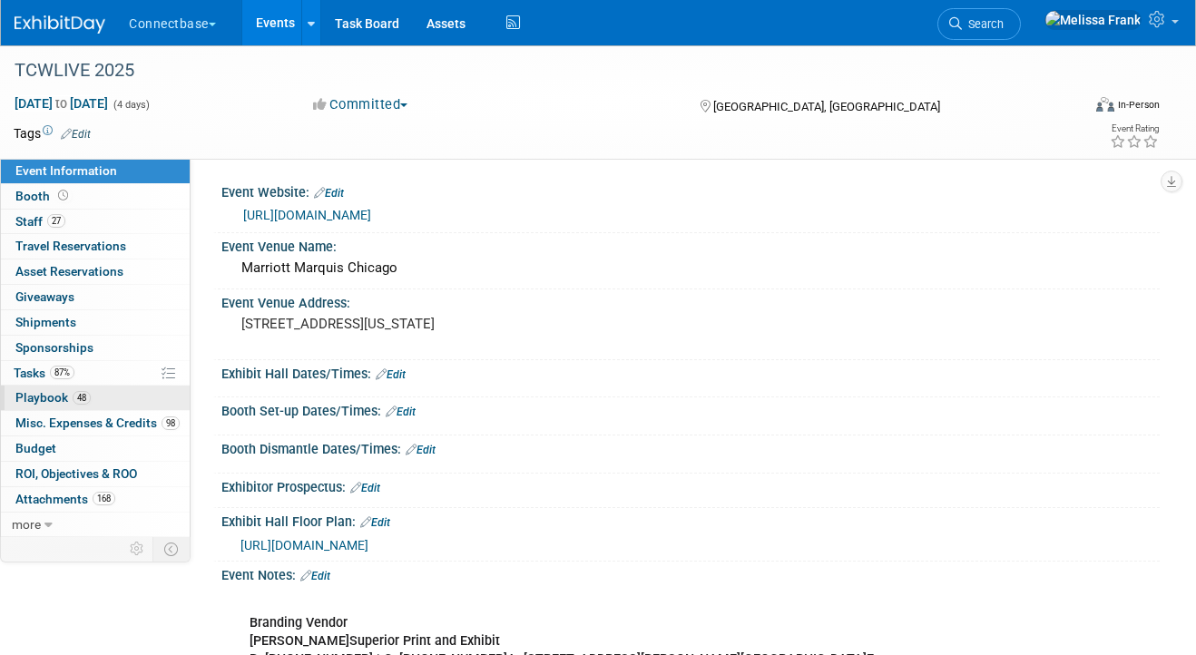
click at [84, 387] on link "48 Playbook 48" at bounding box center [95, 398] width 189 height 24
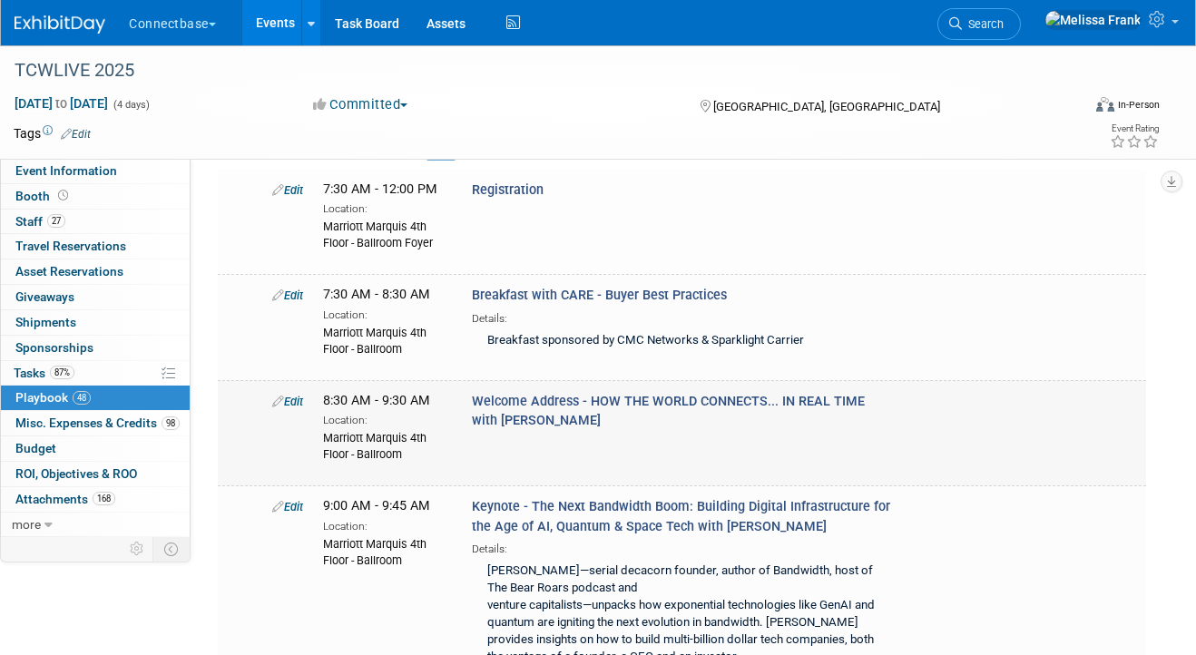
scroll to position [2503, 0]
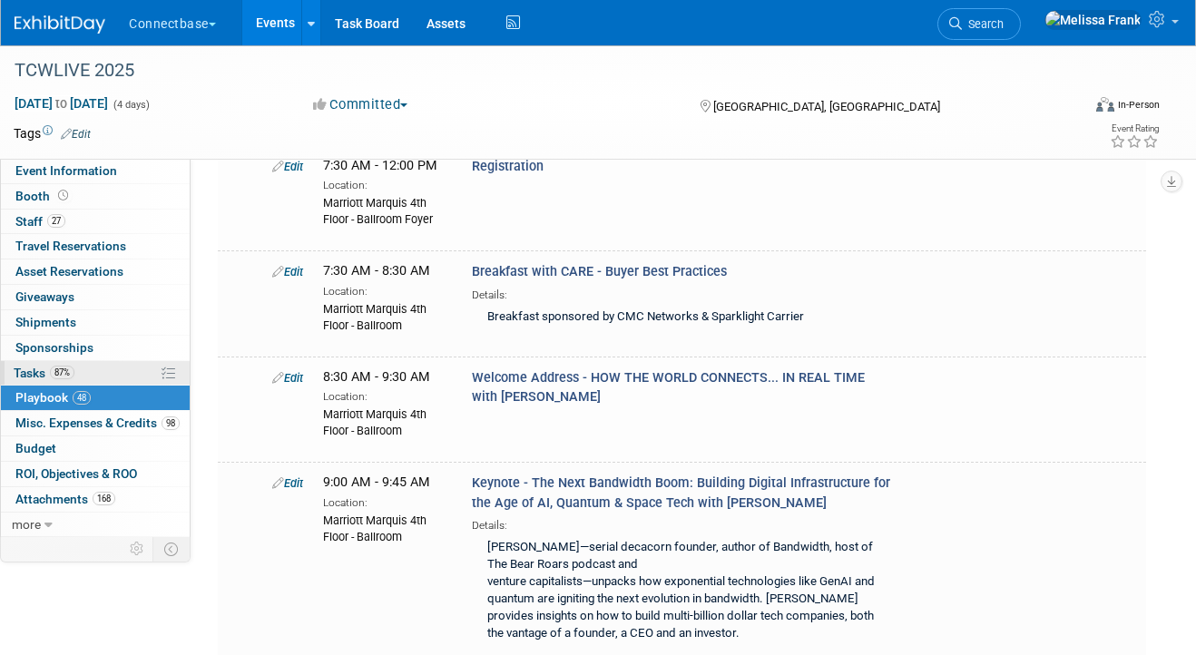
click at [123, 367] on link "87% Tasks 87%" at bounding box center [95, 373] width 189 height 24
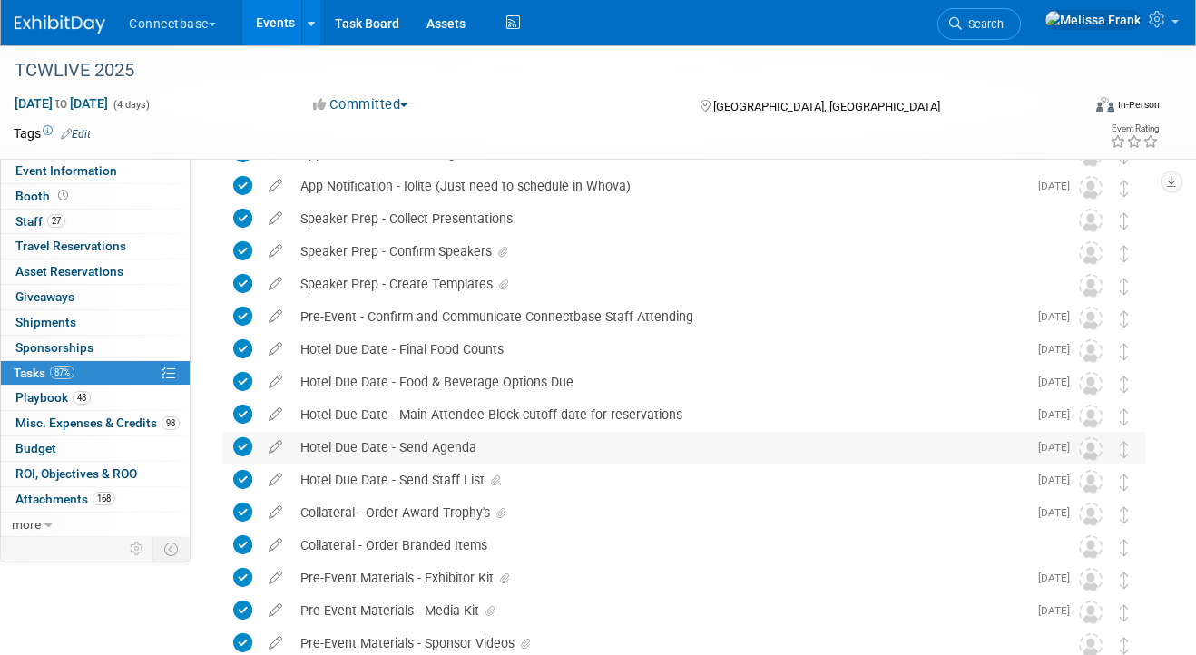
scroll to position [1161, 0]
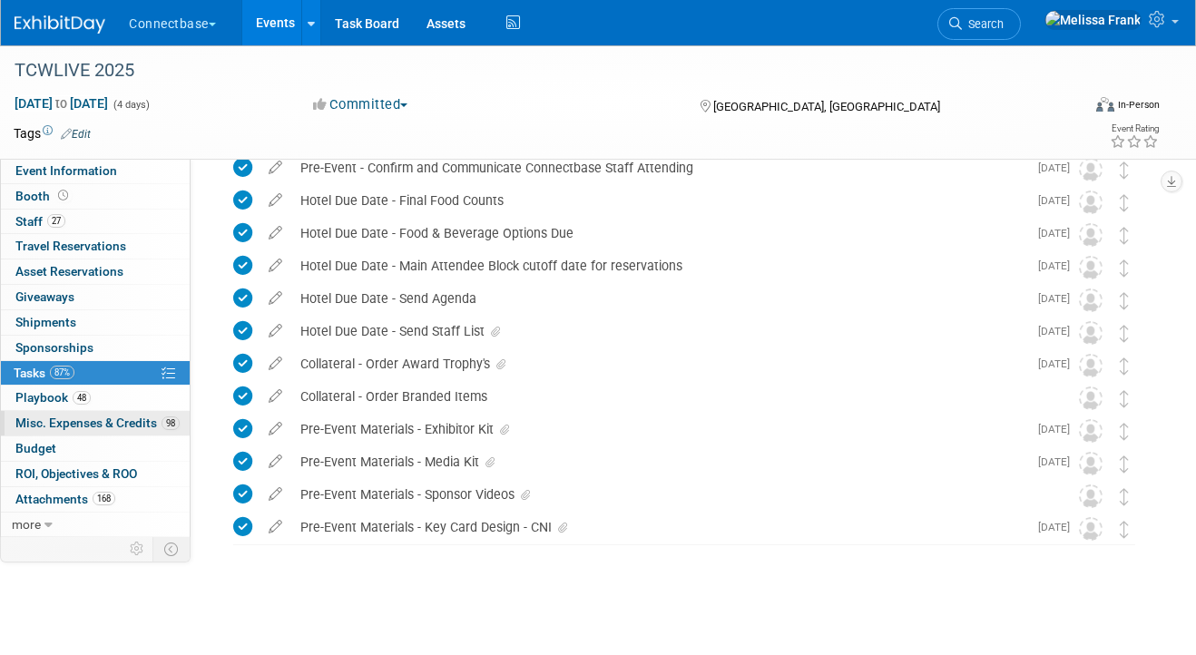
click at [97, 414] on link "98 Misc. Expenses & Credits 98" at bounding box center [95, 423] width 189 height 24
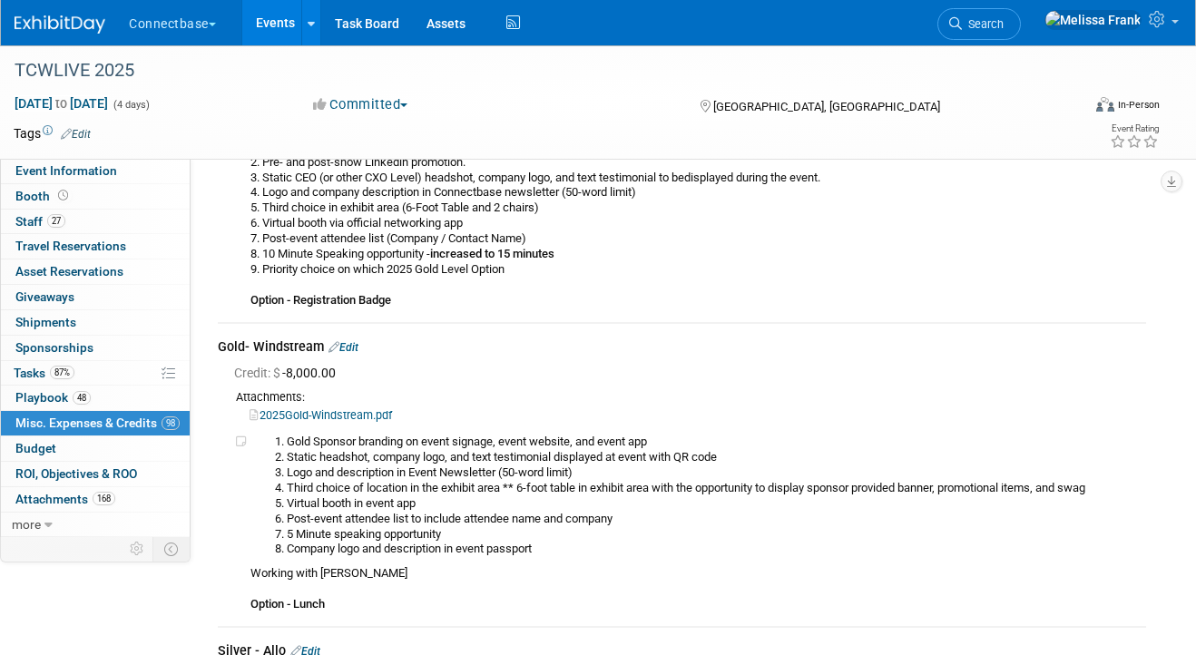
scroll to position [4921, 0]
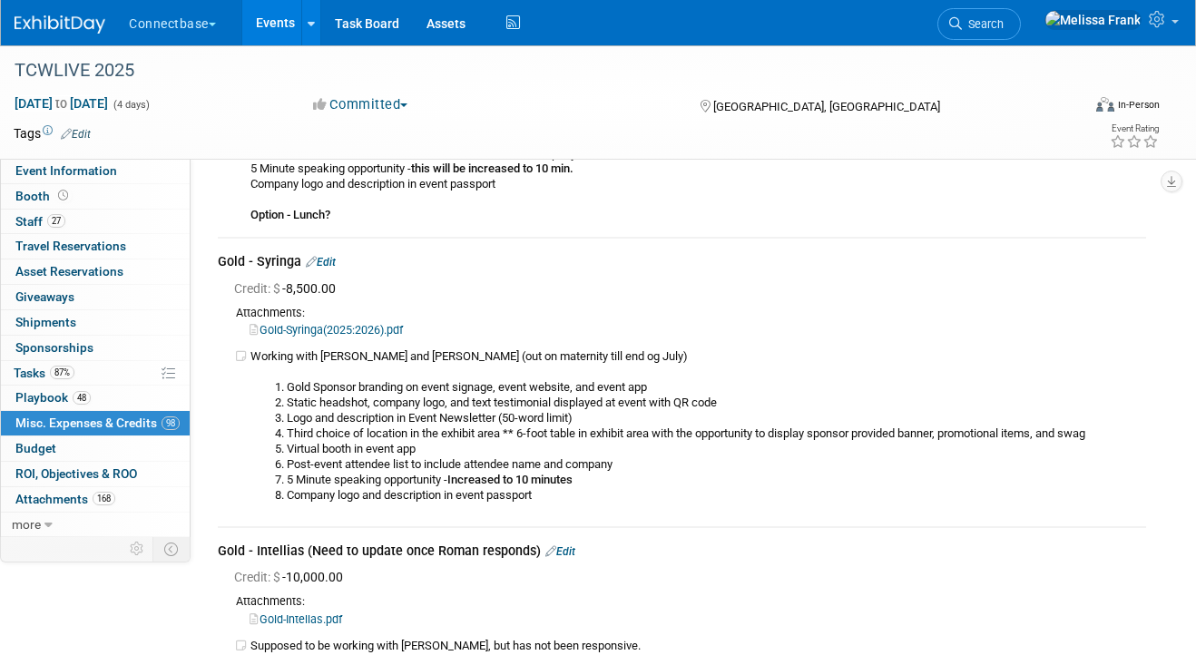
click at [273, 25] on link "Events" at bounding box center [275, 22] width 66 height 45
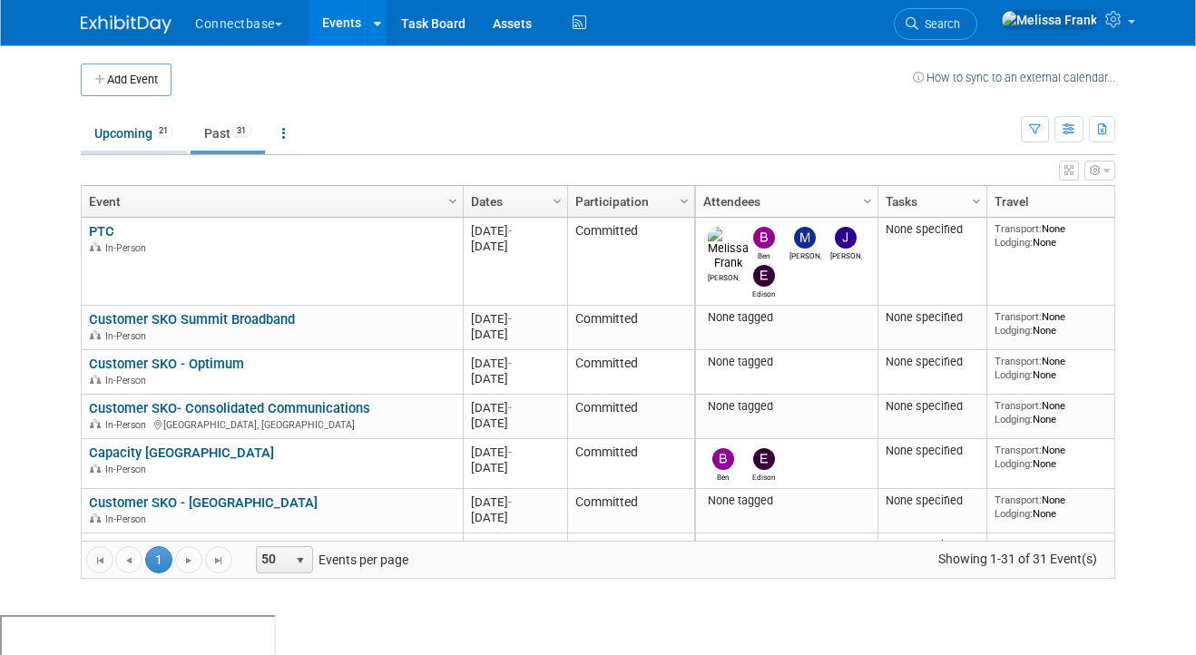
click at [118, 132] on link "Upcoming 21" at bounding box center [134, 133] width 106 height 34
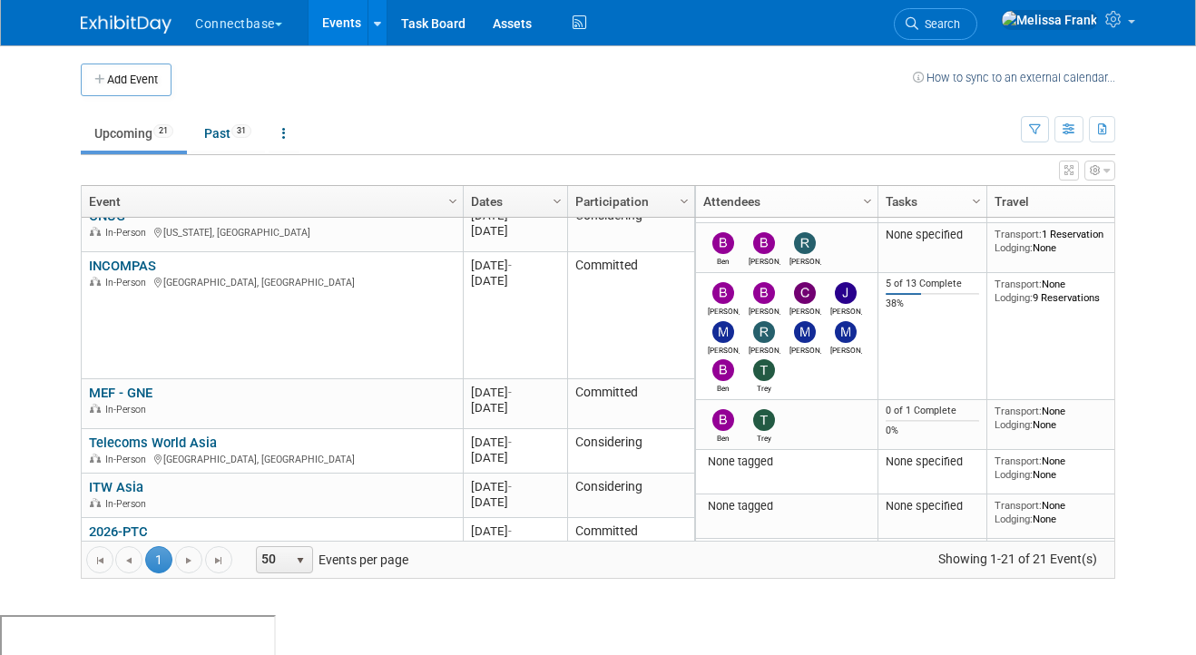
scroll to position [106, 0]
